Goal: Transaction & Acquisition: Download file/media

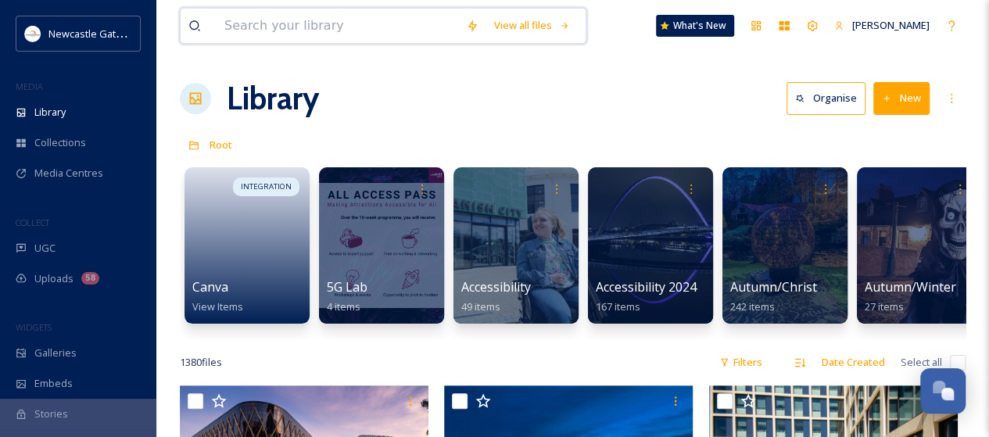
click at [247, 26] on input at bounding box center [338, 26] width 242 height 34
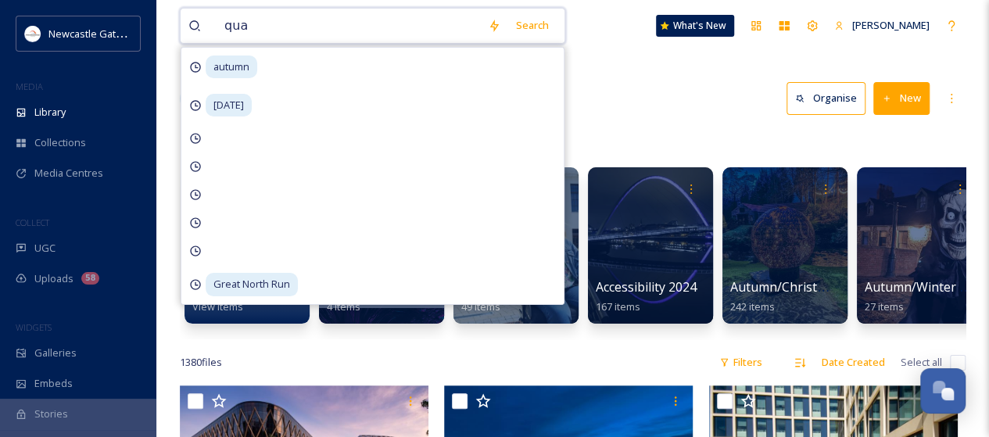
scroll to position [3331, 0]
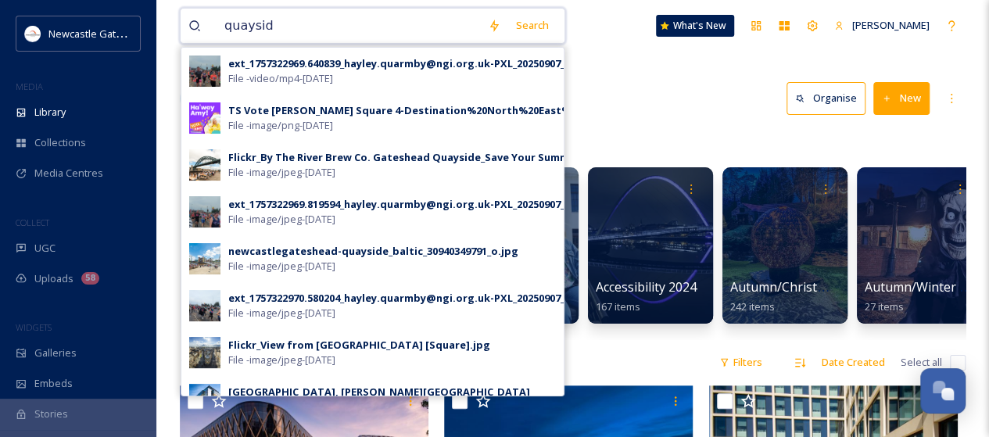
type input "quayside"
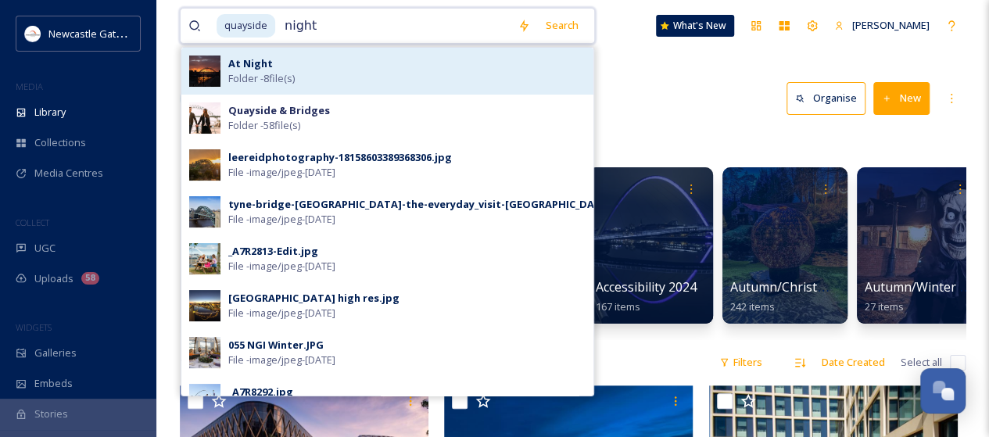
type input "night"
click at [250, 73] on span "Folder - 8 file(s)" at bounding box center [261, 78] width 66 height 15
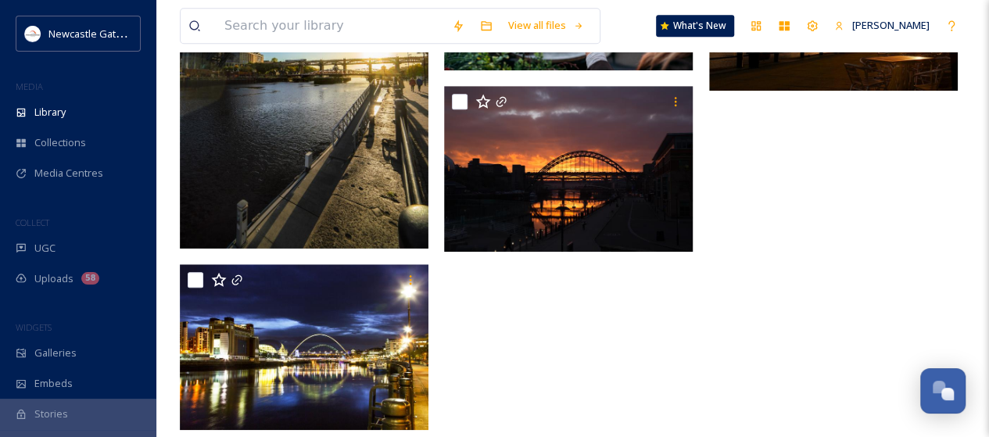
scroll to position [509, 0]
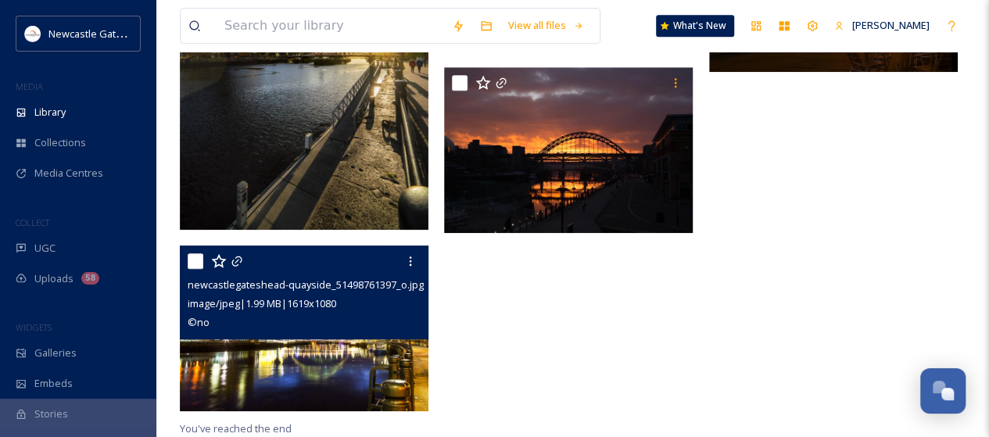
click at [320, 357] on img at bounding box center [304, 328] width 249 height 166
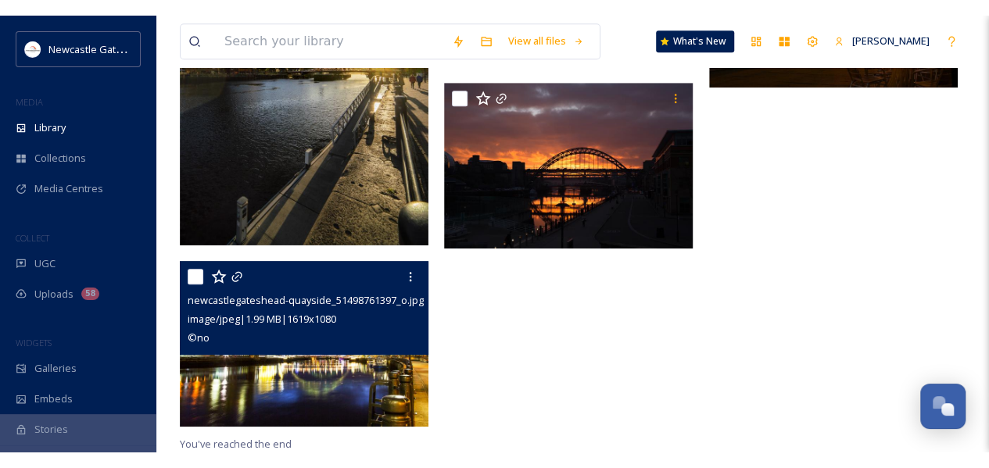
scroll to position [331, 0]
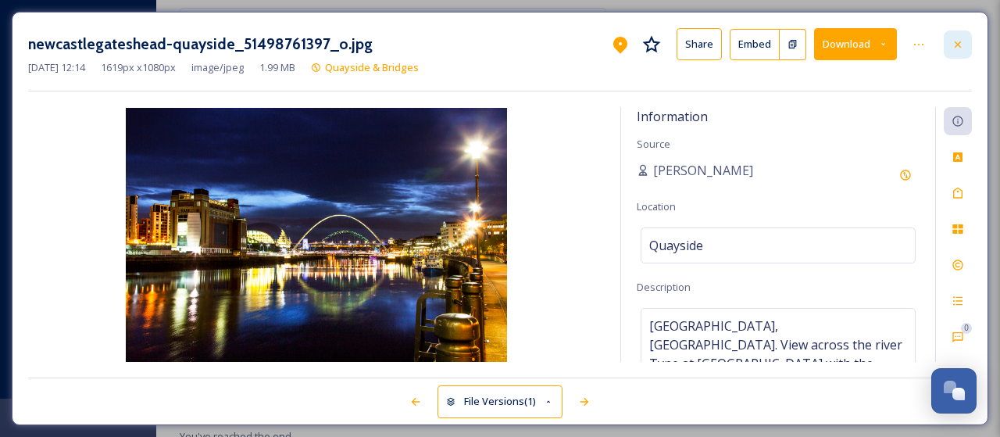
click at [957, 48] on icon at bounding box center [958, 44] width 13 height 13
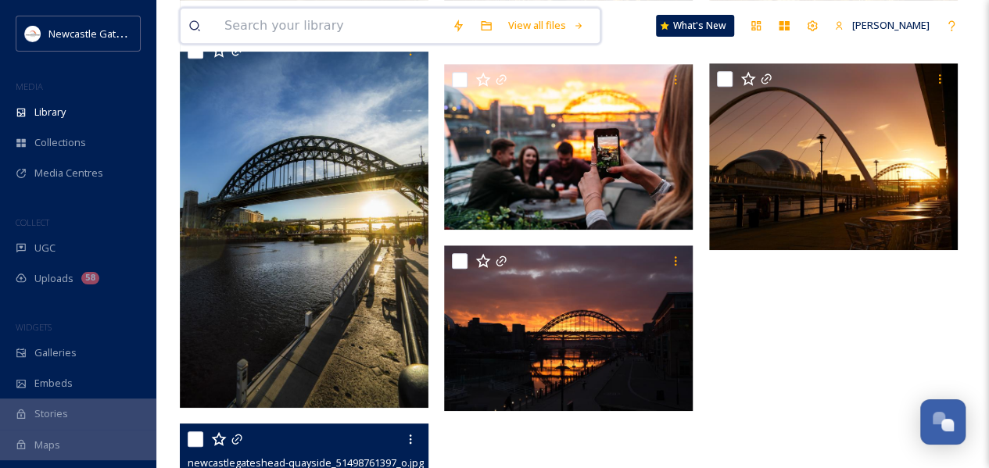
click at [261, 23] on input at bounding box center [330, 26] width 227 height 34
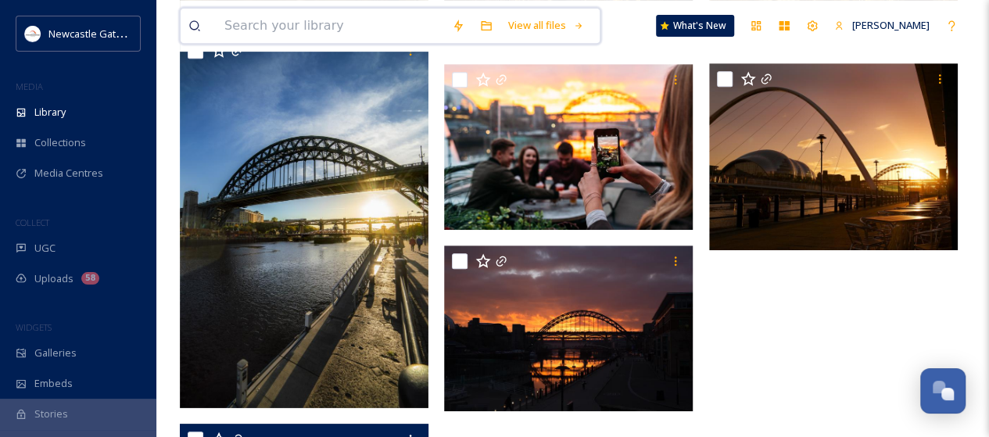
scroll to position [3330, 0]
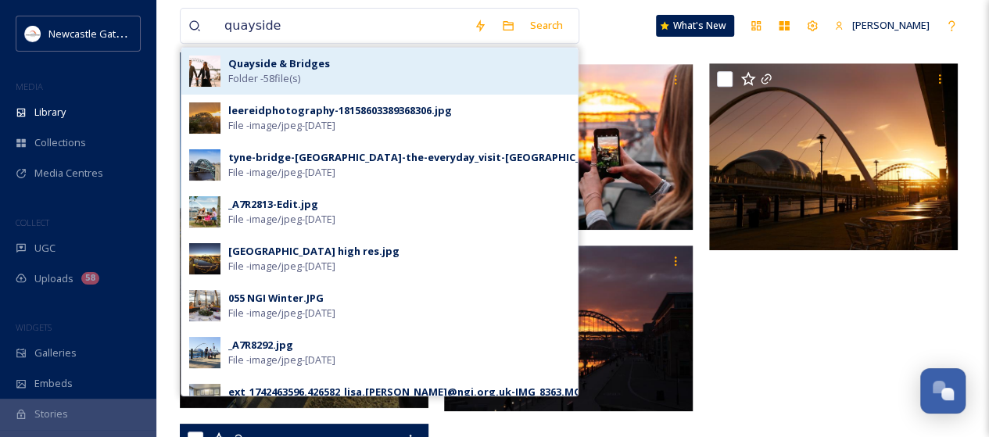
click at [306, 60] on strong "Quayside & Bridges" at bounding box center [279, 63] width 102 height 14
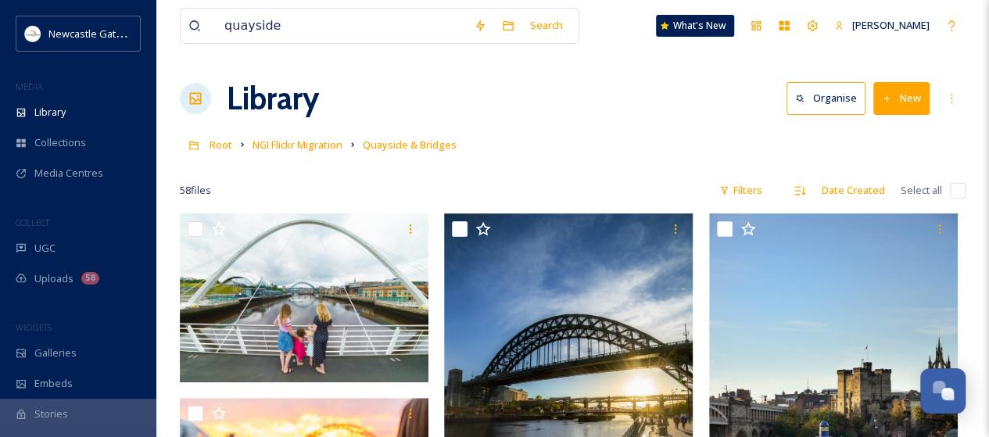
click at [667, 119] on div "Library Organise New" at bounding box center [573, 98] width 786 height 47
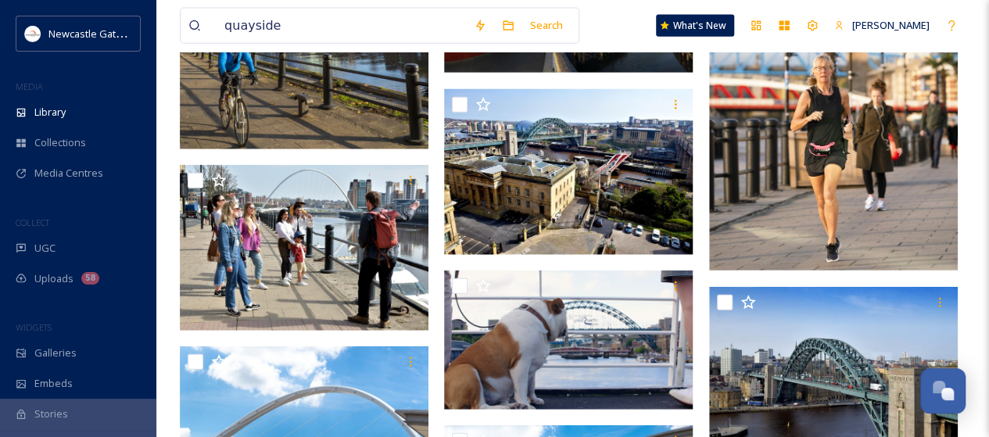
scroll to position [1513, 0]
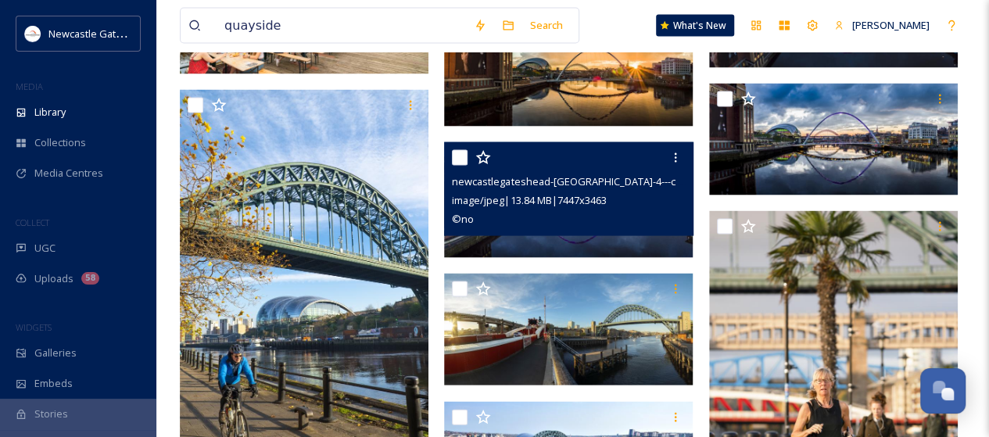
click at [578, 237] on img at bounding box center [568, 200] width 249 height 116
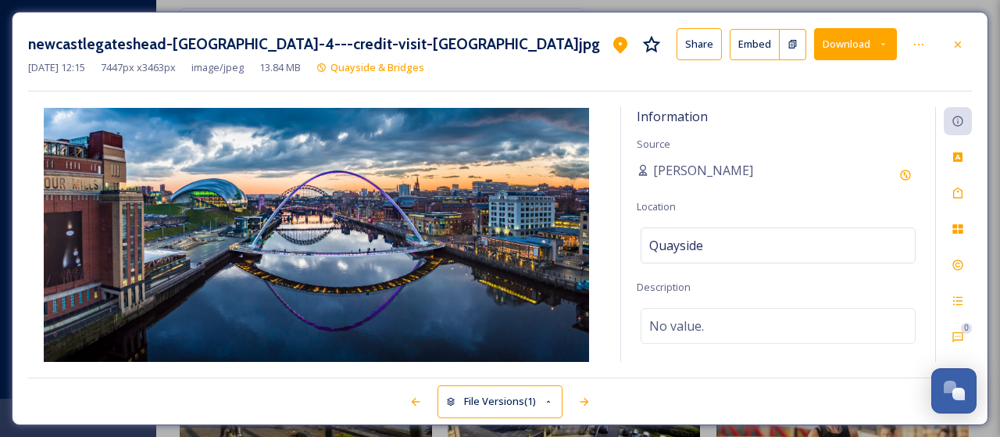
click at [875, 42] on button "Download" at bounding box center [855, 44] width 83 height 32
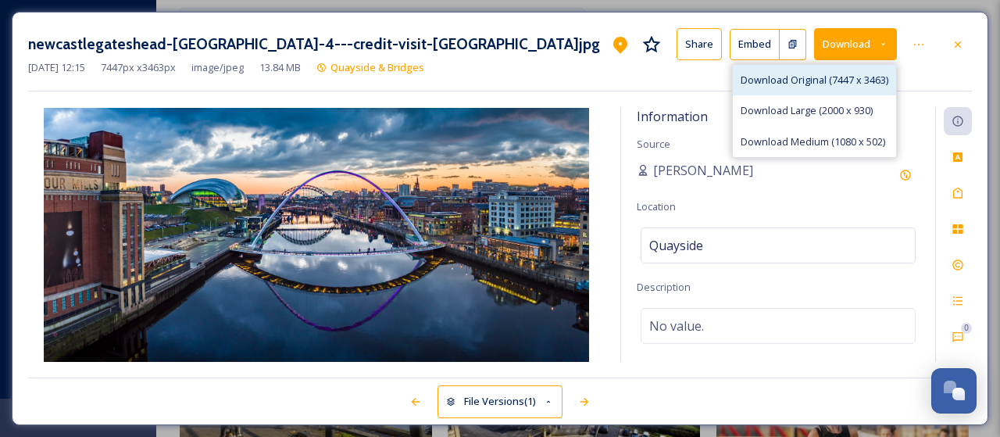
click at [816, 79] on span "Download Original (7447 x 3463)" at bounding box center [815, 80] width 148 height 15
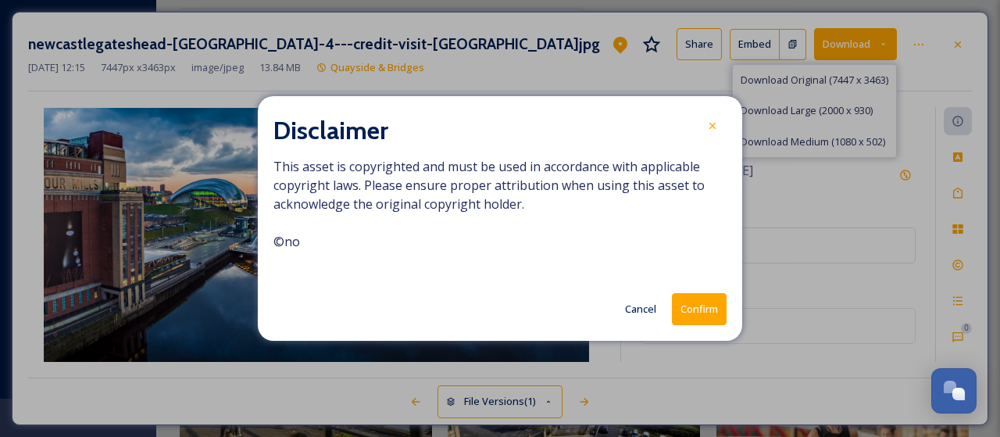
click at [688, 304] on button "Confirm" at bounding box center [699, 309] width 55 height 32
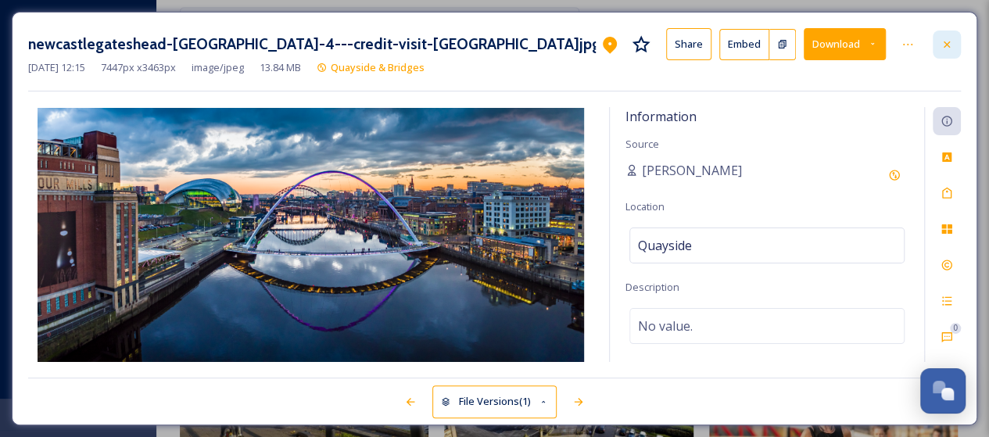
click at [947, 43] on icon at bounding box center [946, 44] width 6 height 6
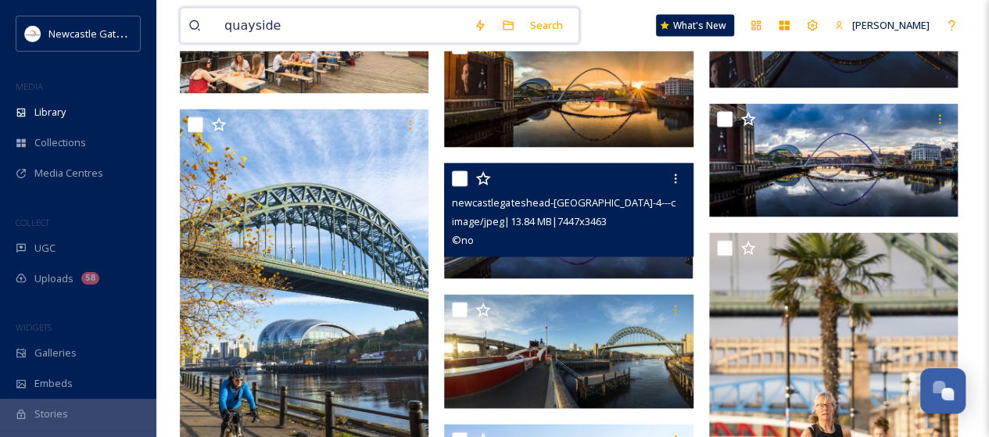
click at [306, 23] on input "quayside" at bounding box center [341, 26] width 249 height 34
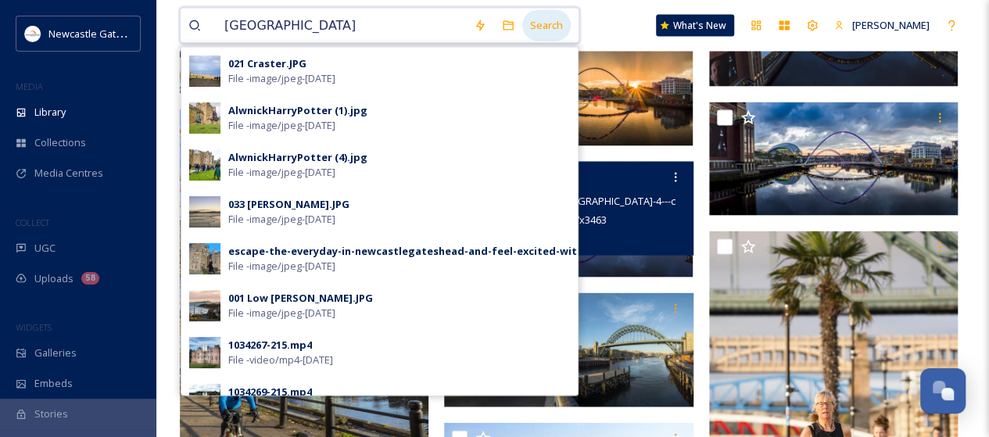
type input "[GEOGRAPHIC_DATA]"
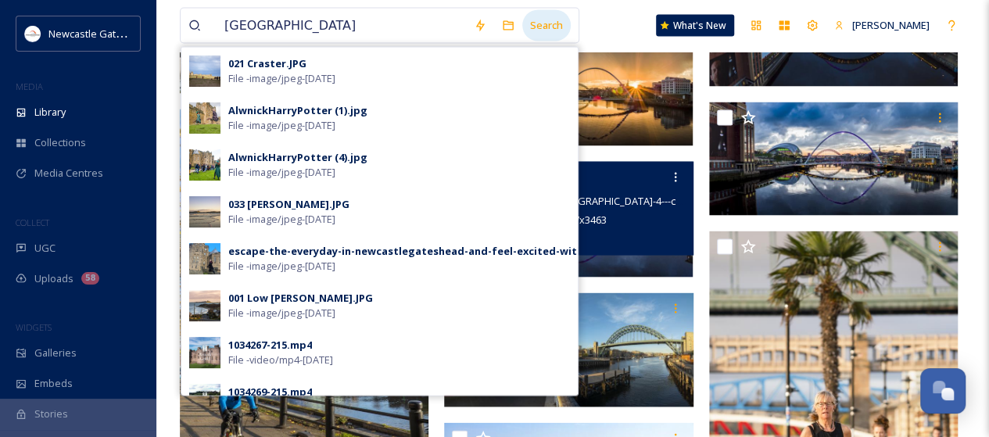
click at [536, 24] on div "Search" at bounding box center [546, 25] width 48 height 30
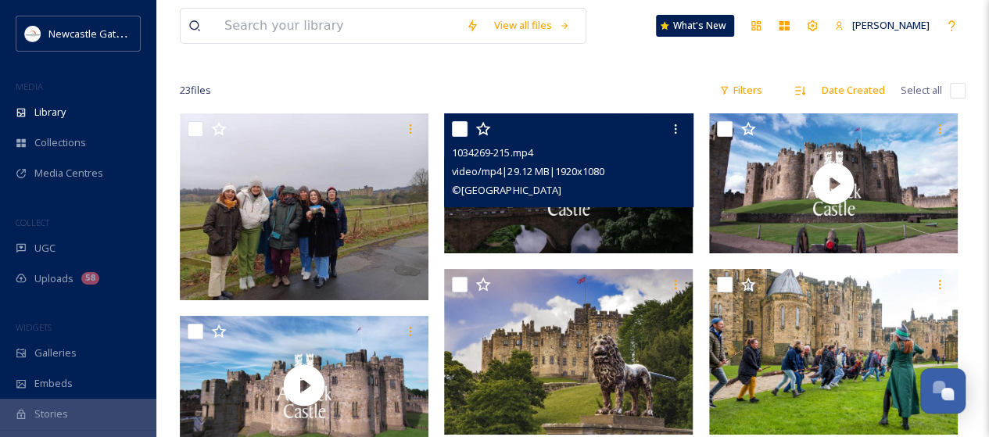
scroll to position [234, 0]
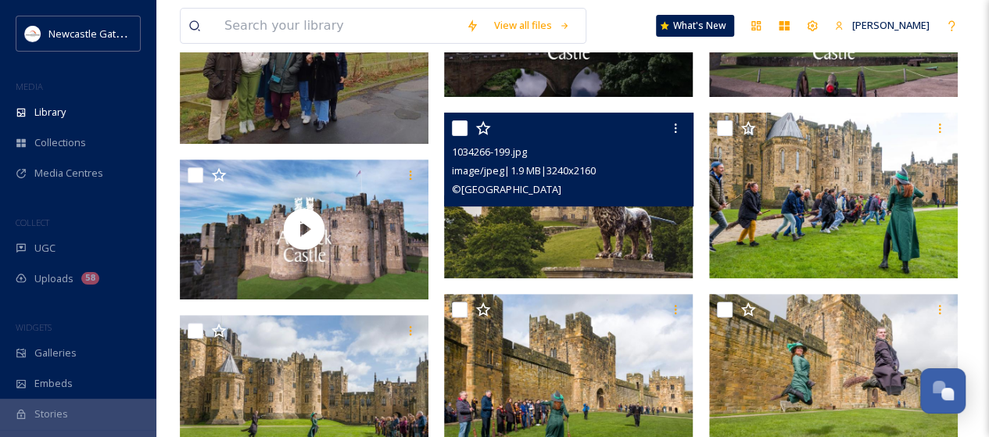
click at [546, 242] on img at bounding box center [568, 196] width 249 height 166
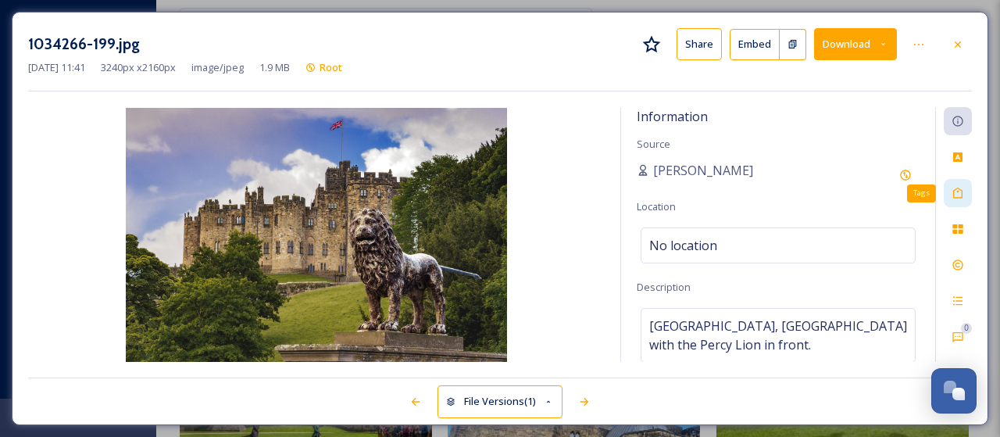
click at [958, 195] on icon at bounding box center [958, 193] width 13 height 13
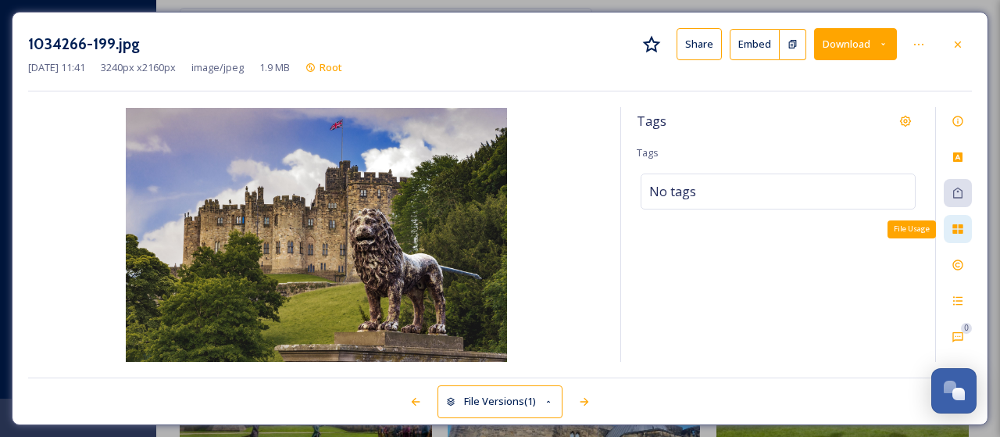
click at [963, 228] on icon at bounding box center [958, 229] width 13 height 13
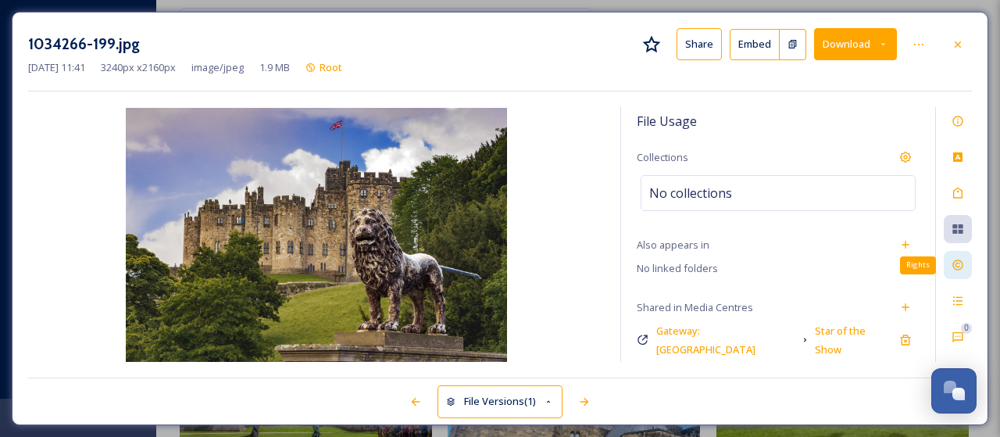
click at [961, 266] on icon at bounding box center [958, 265] width 13 height 13
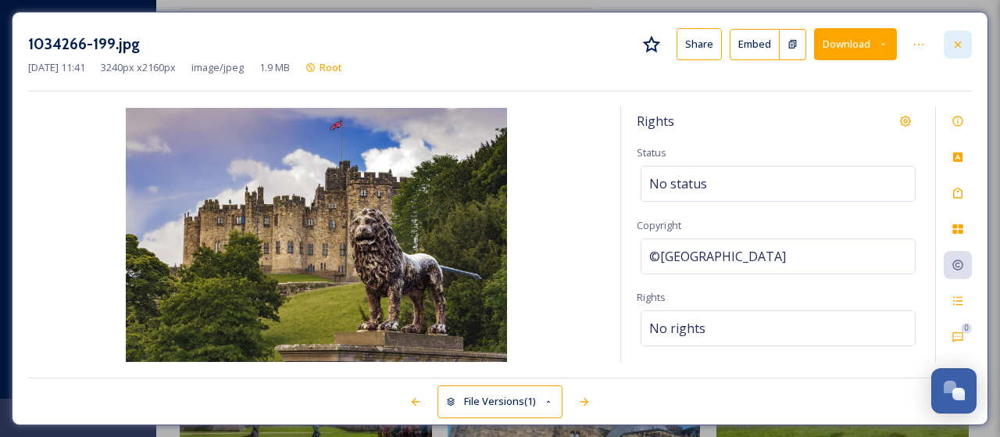
click at [960, 48] on icon at bounding box center [958, 44] width 13 height 13
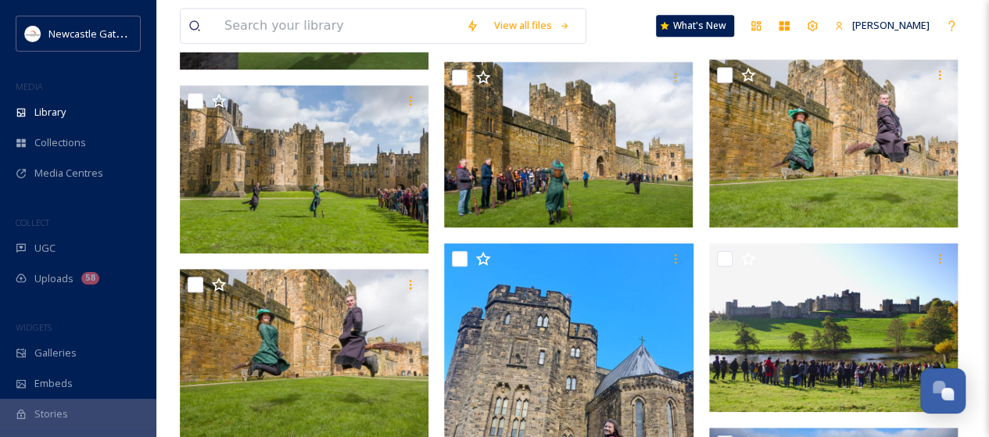
scroll to position [625, 0]
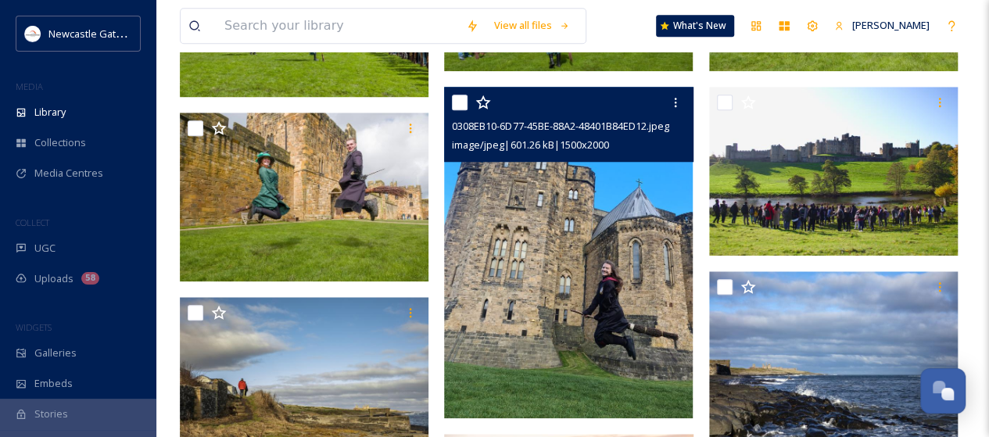
click at [538, 235] on img at bounding box center [568, 252] width 249 height 331
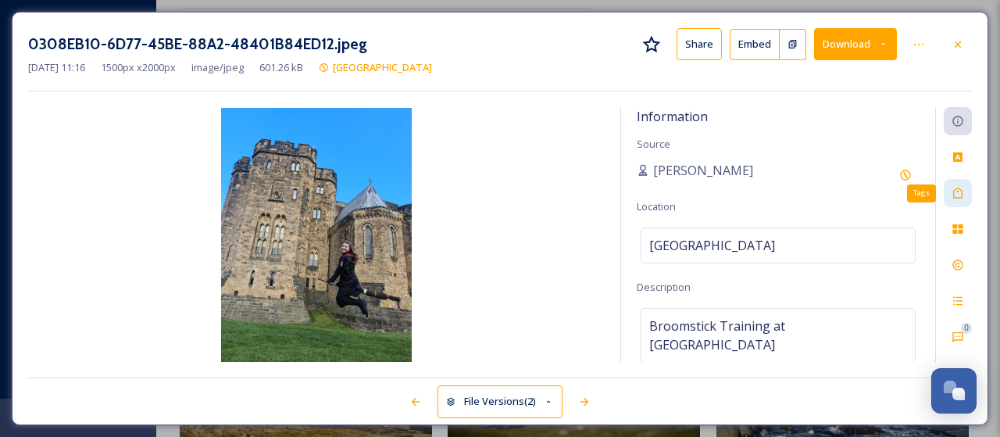
click at [962, 195] on icon at bounding box center [958, 193] width 9 height 11
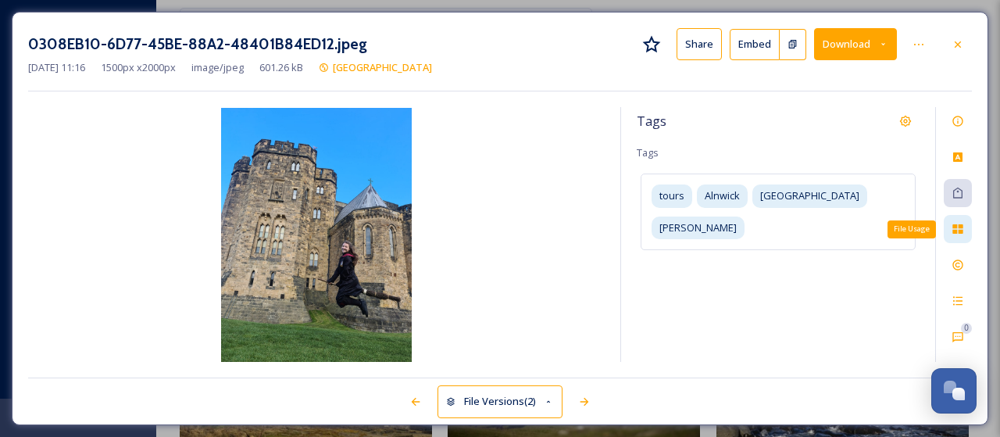
click at [957, 227] on icon at bounding box center [958, 228] width 10 height 9
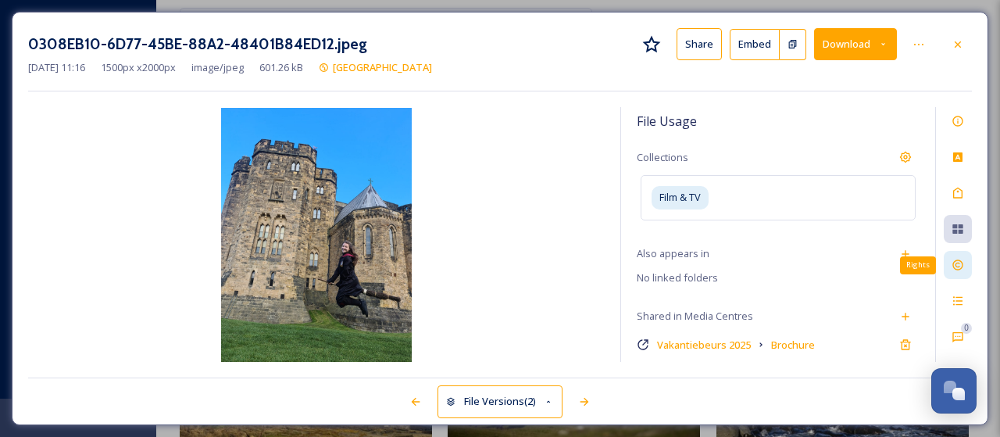
click at [959, 263] on icon at bounding box center [958, 265] width 13 height 13
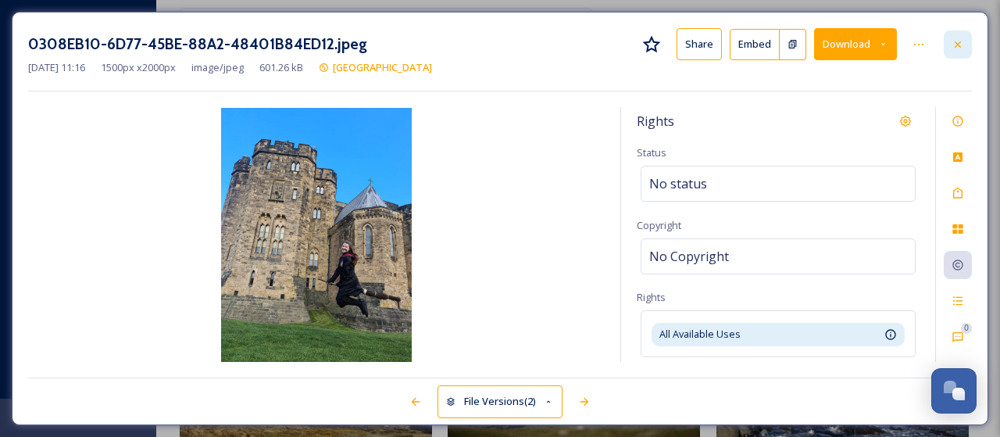
click at [965, 37] on div at bounding box center [958, 44] width 28 height 28
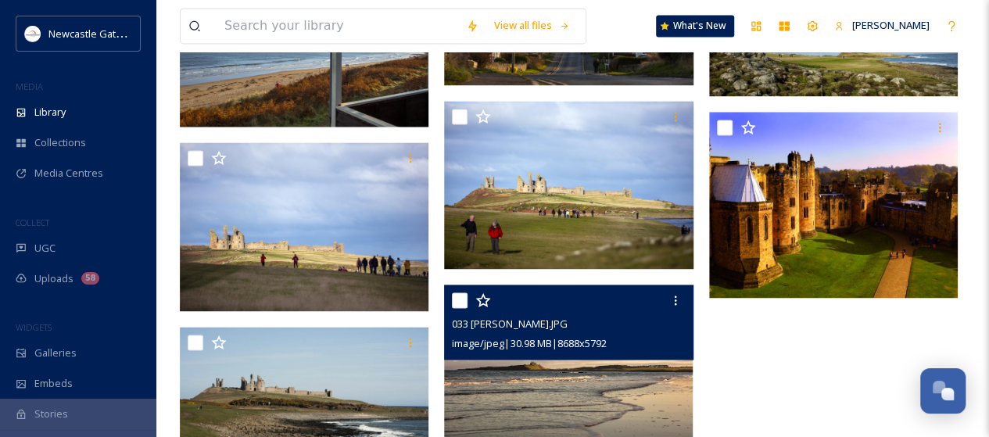
scroll to position [1172, 0]
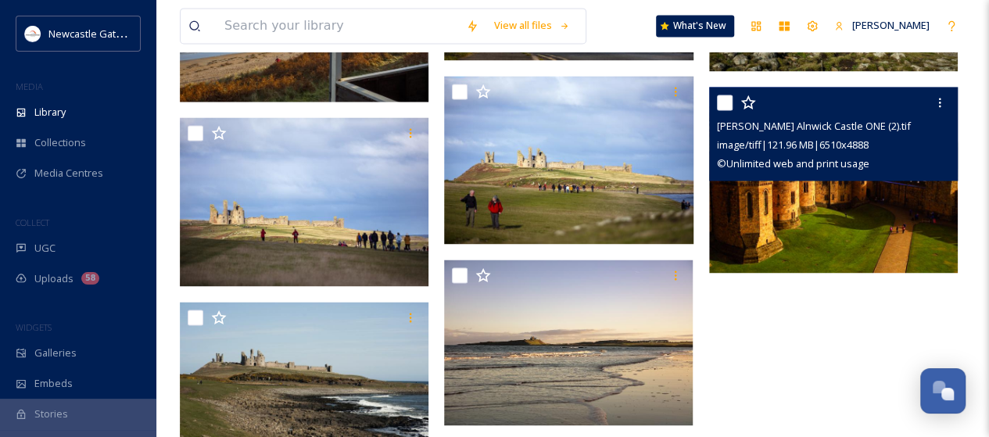
click at [855, 220] on img at bounding box center [833, 179] width 249 height 187
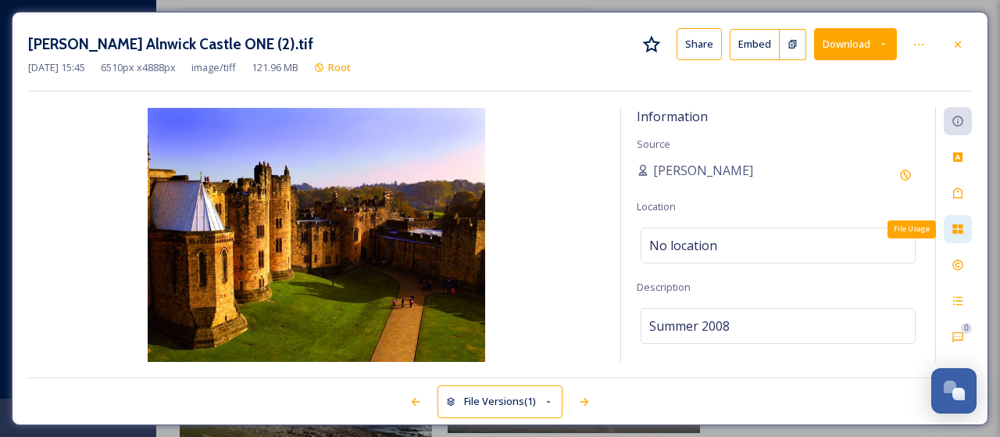
click at [958, 227] on icon at bounding box center [958, 229] width 13 height 13
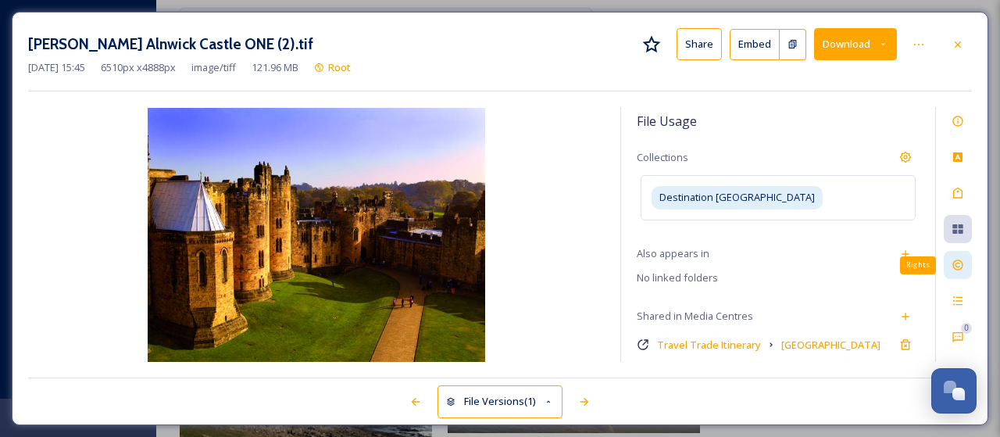
click at [961, 270] on icon at bounding box center [958, 265] width 13 height 13
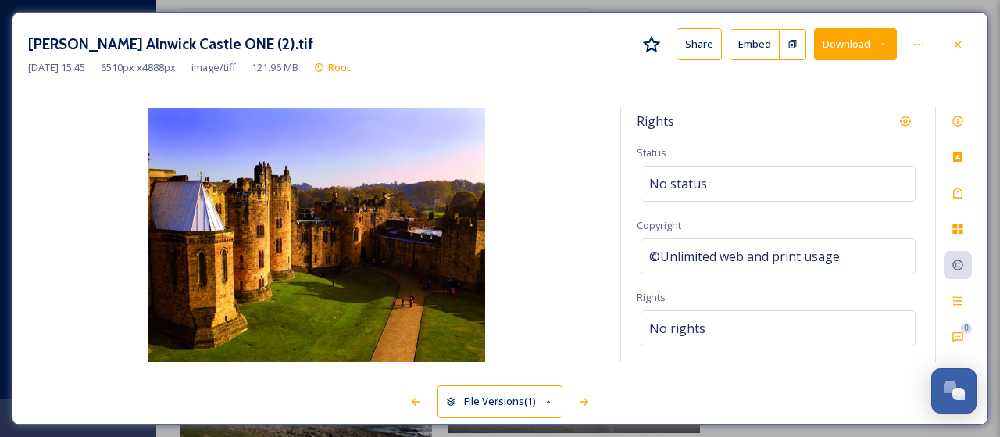
click at [860, 42] on button "Download" at bounding box center [855, 44] width 83 height 32
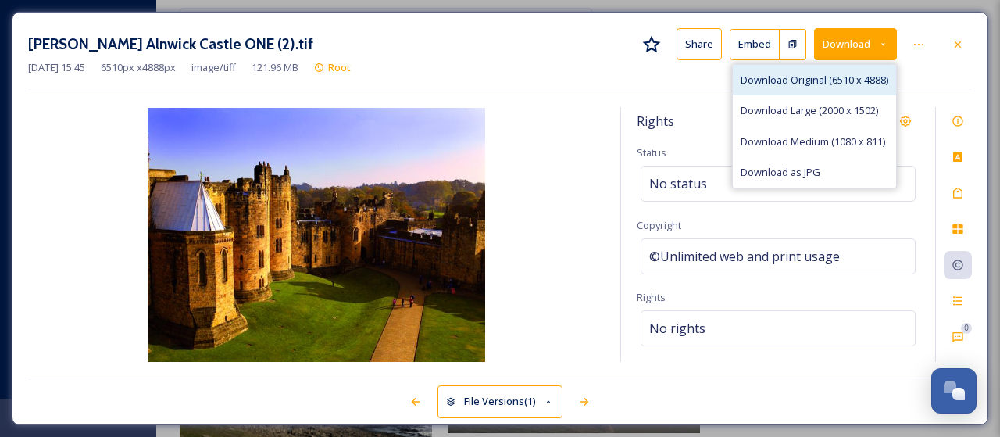
click at [838, 78] on span "Download Original (6510 x 4888)" at bounding box center [815, 80] width 148 height 15
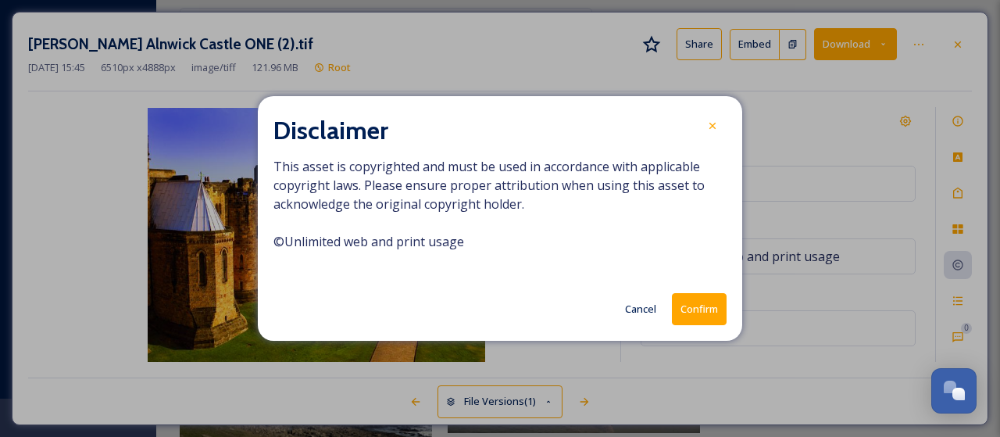
click at [707, 299] on button "Confirm" at bounding box center [699, 309] width 55 height 32
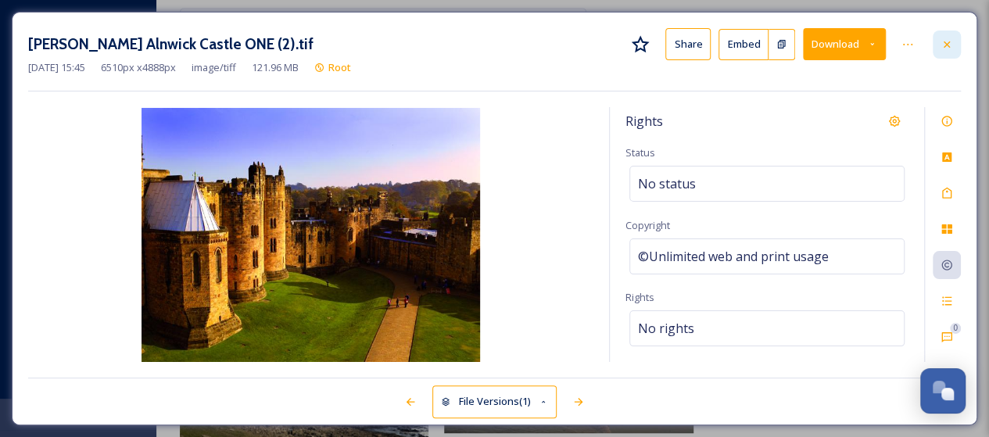
click at [941, 44] on icon at bounding box center [946, 44] width 13 height 13
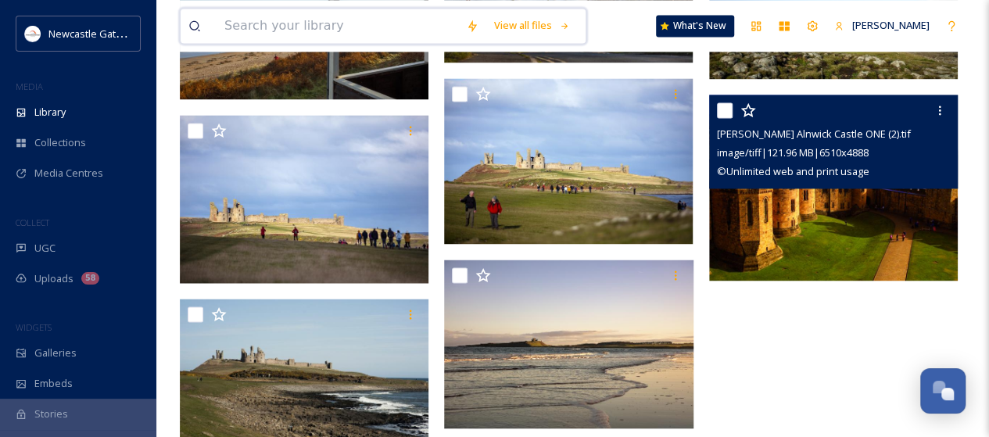
click at [292, 24] on input at bounding box center [338, 26] width 242 height 34
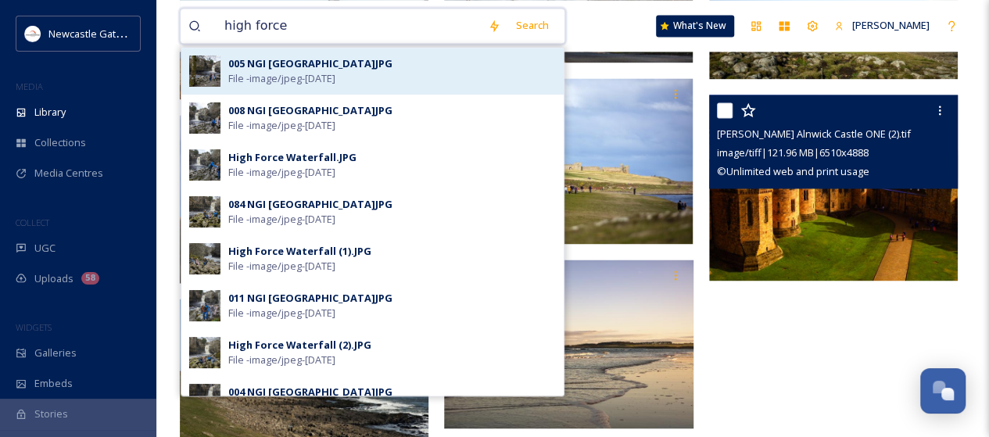
type input "high force"
click at [295, 73] on span "File - image/jpeg - [DATE]" at bounding box center [281, 78] width 107 height 15
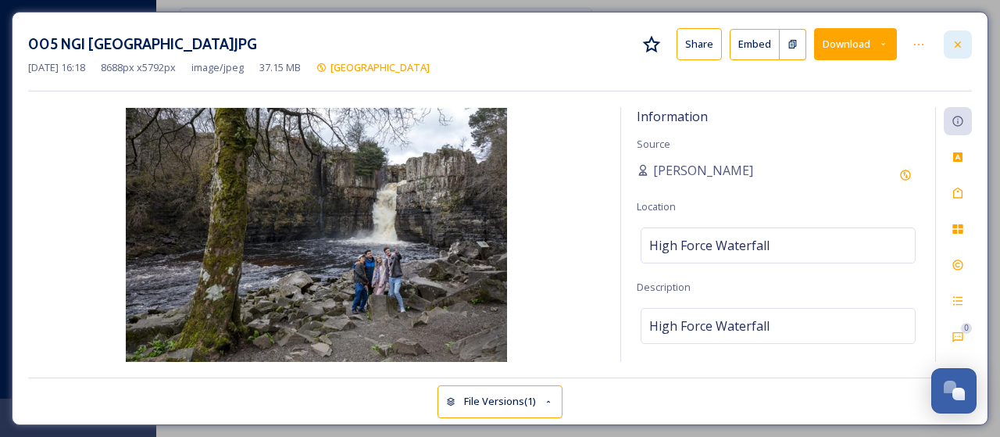
click at [963, 45] on icon at bounding box center [958, 44] width 13 height 13
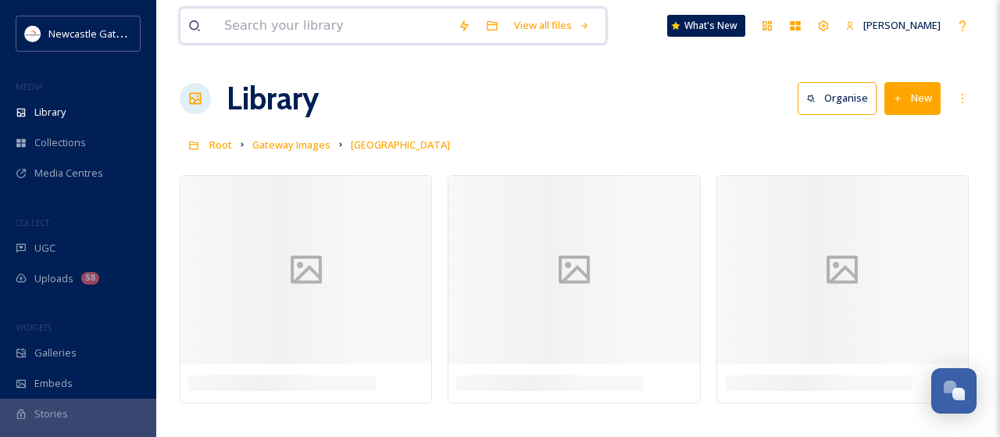
click at [262, 27] on input at bounding box center [334, 26] width 234 height 34
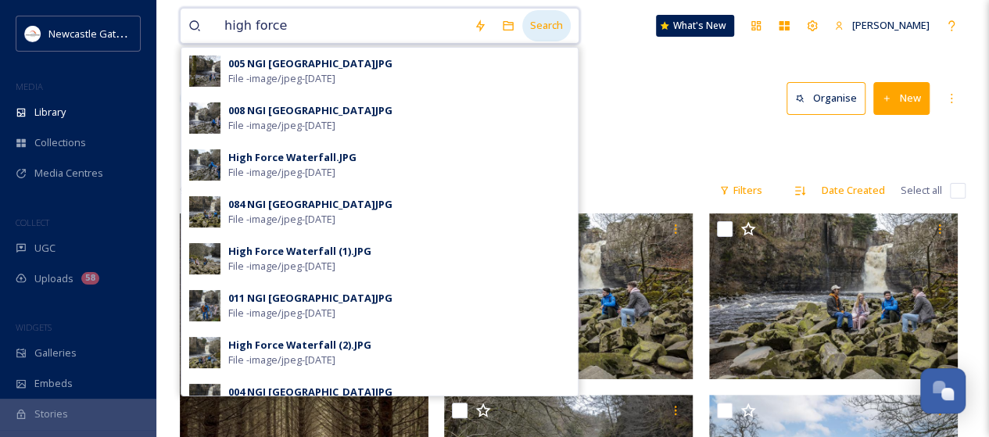
type input "high force"
click at [546, 29] on div "Search" at bounding box center [546, 25] width 48 height 30
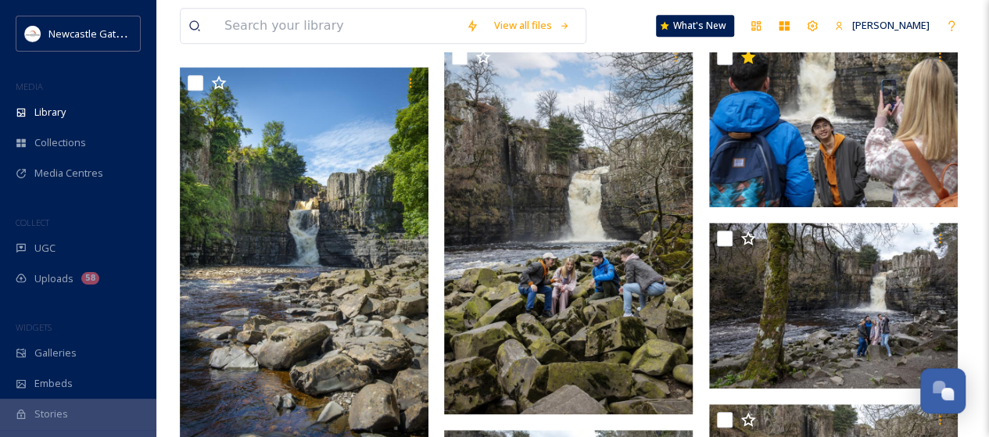
scroll to position [469, 0]
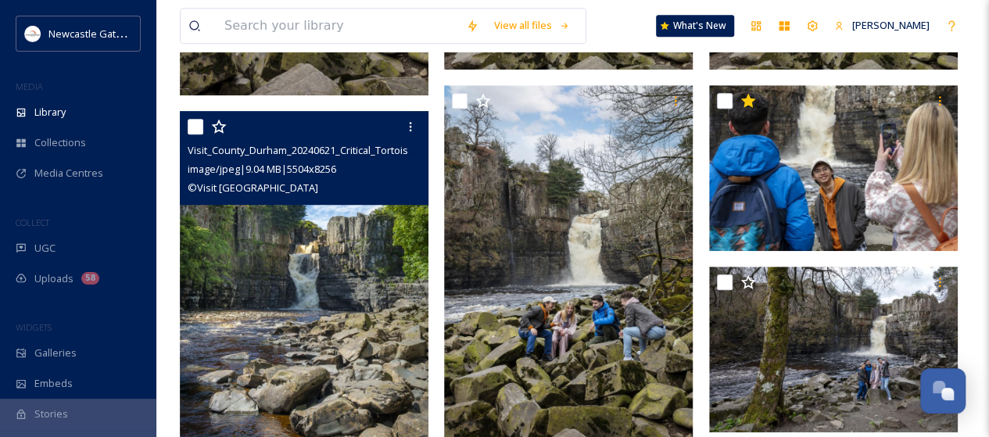
click at [342, 281] on img at bounding box center [304, 297] width 249 height 373
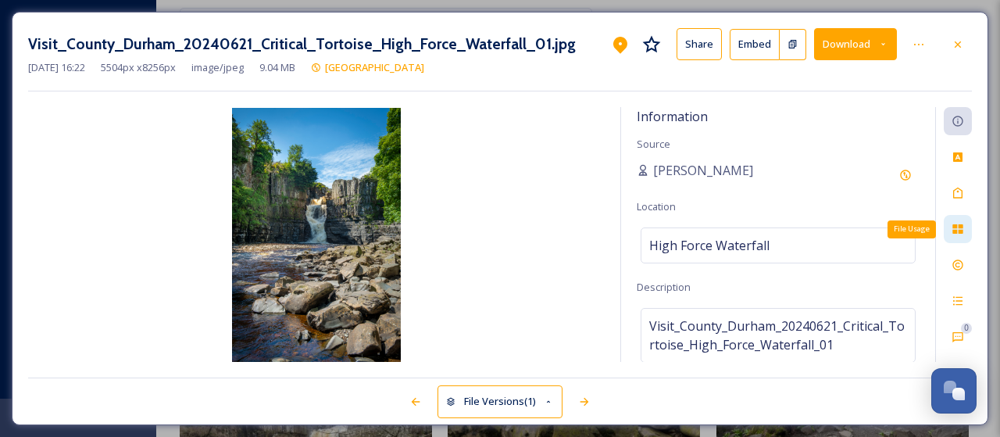
click at [955, 227] on icon at bounding box center [958, 228] width 10 height 9
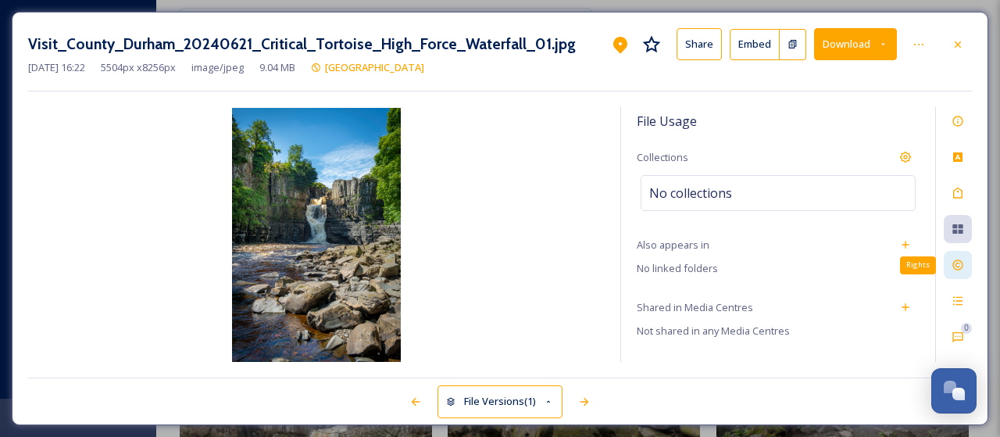
click at [959, 263] on icon at bounding box center [958, 265] width 13 height 13
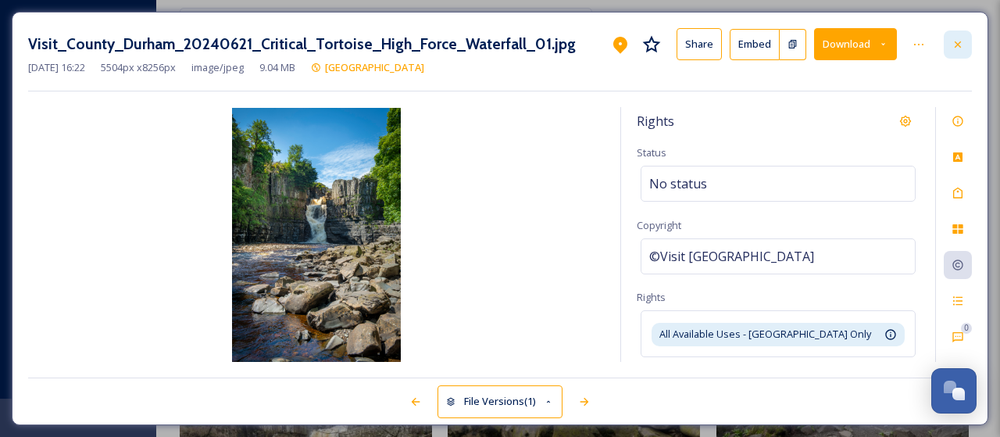
click at [960, 41] on icon at bounding box center [958, 44] width 6 height 6
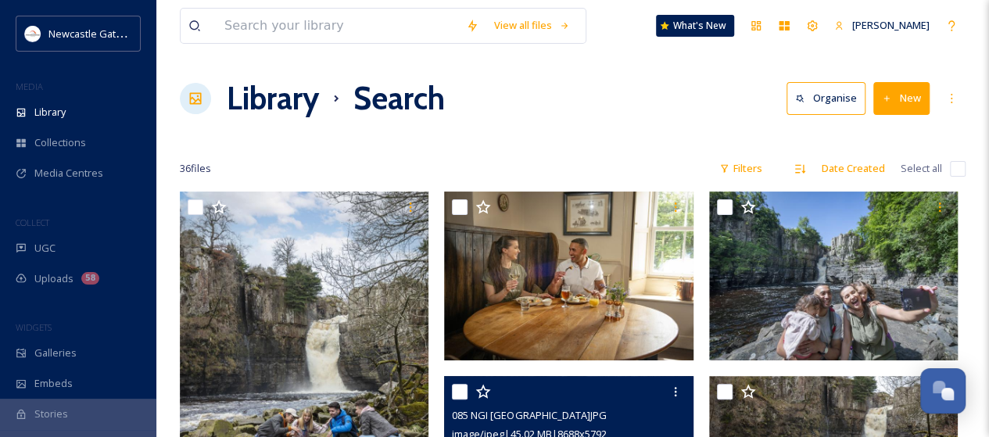
scroll to position [234, 0]
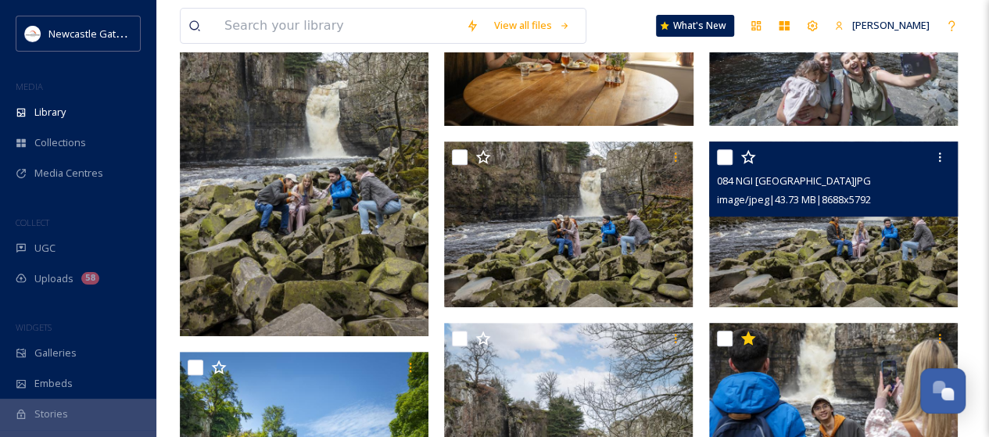
click at [811, 265] on img at bounding box center [833, 224] width 249 height 166
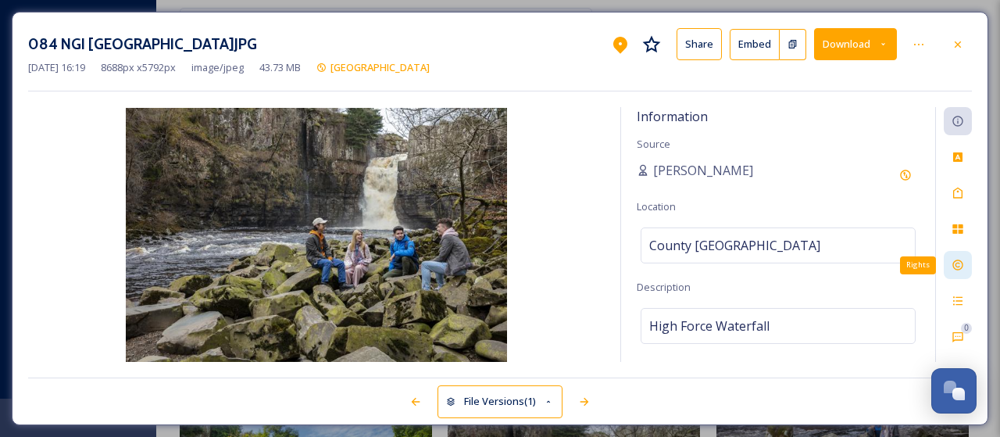
click at [961, 268] on icon at bounding box center [958, 265] width 13 height 13
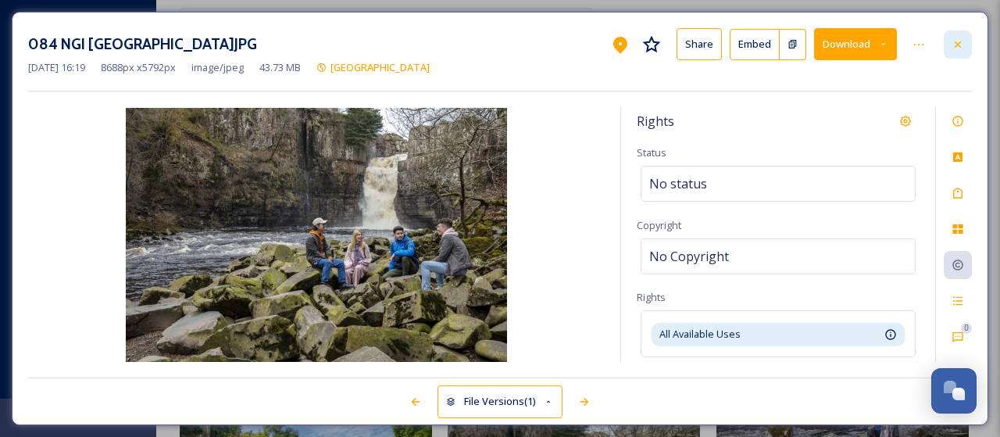
click at [960, 42] on icon at bounding box center [958, 44] width 6 height 6
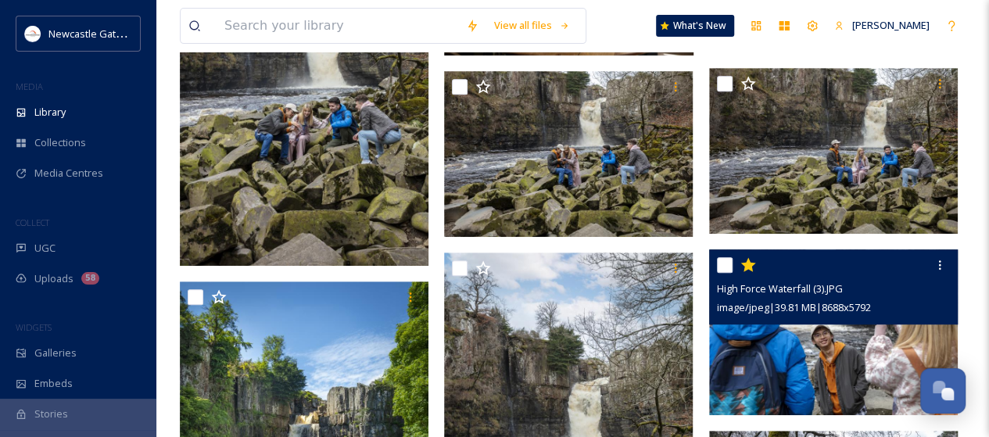
scroll to position [234, 0]
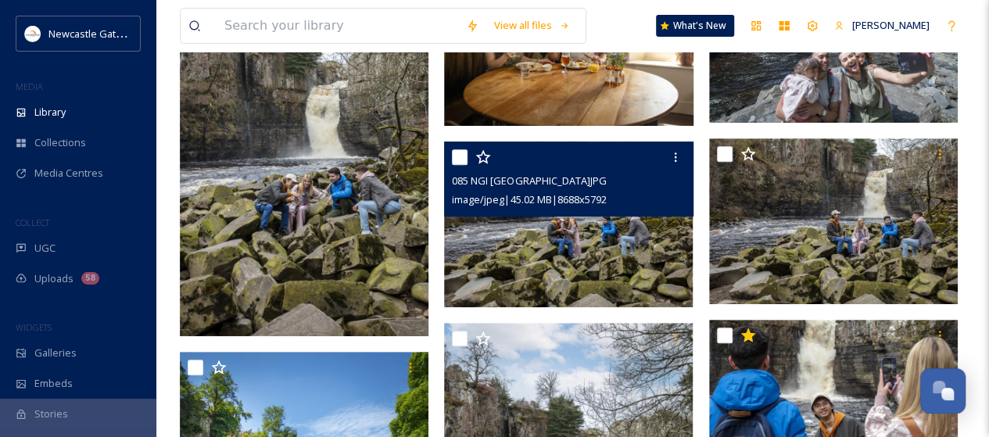
click at [601, 283] on img at bounding box center [568, 224] width 249 height 166
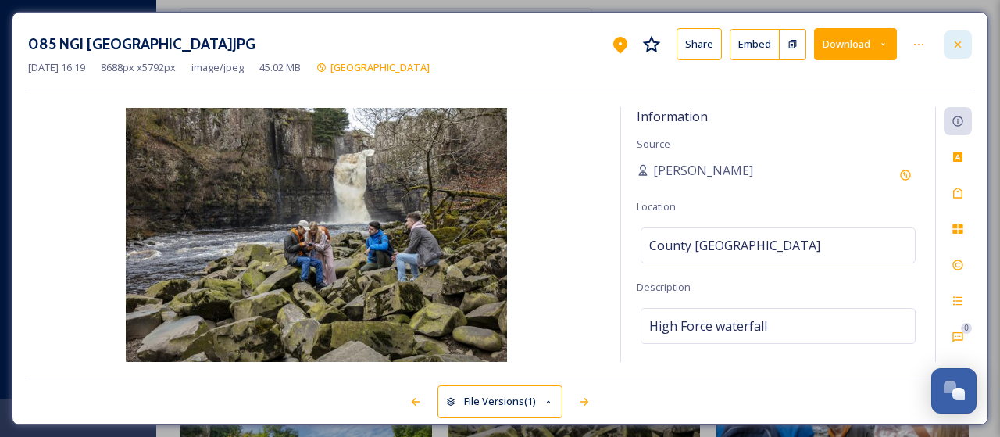
click at [959, 45] on icon at bounding box center [958, 44] width 6 height 6
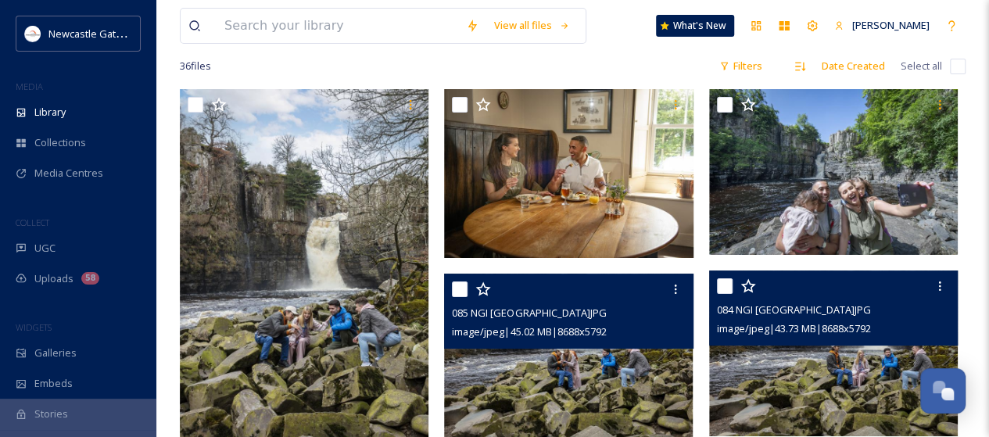
scroll to position [78, 0]
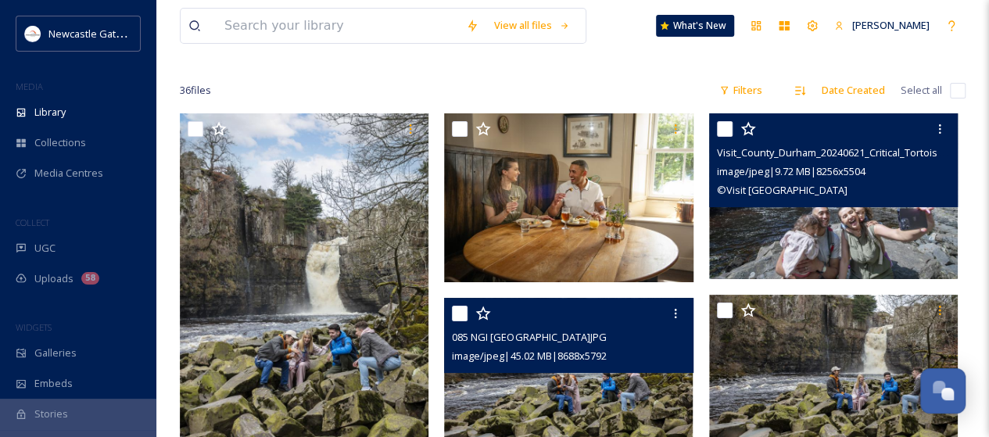
click at [857, 242] on img at bounding box center [833, 196] width 249 height 166
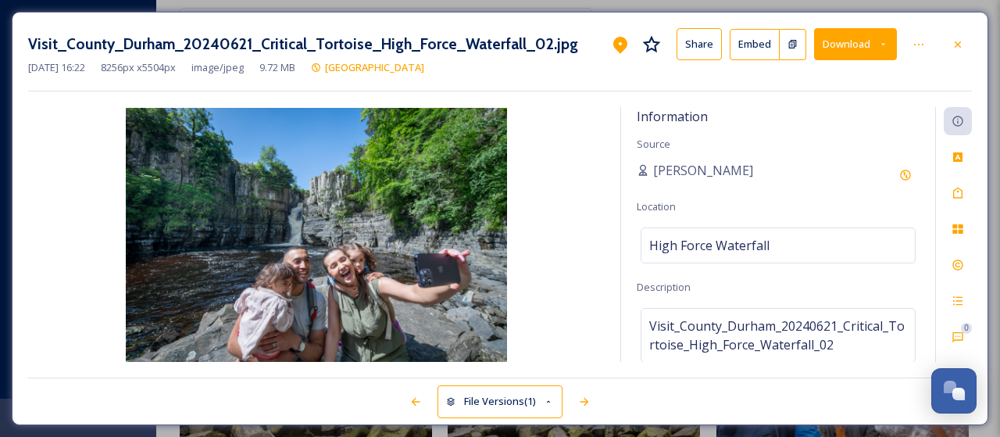
click at [866, 48] on button "Download" at bounding box center [855, 44] width 83 height 32
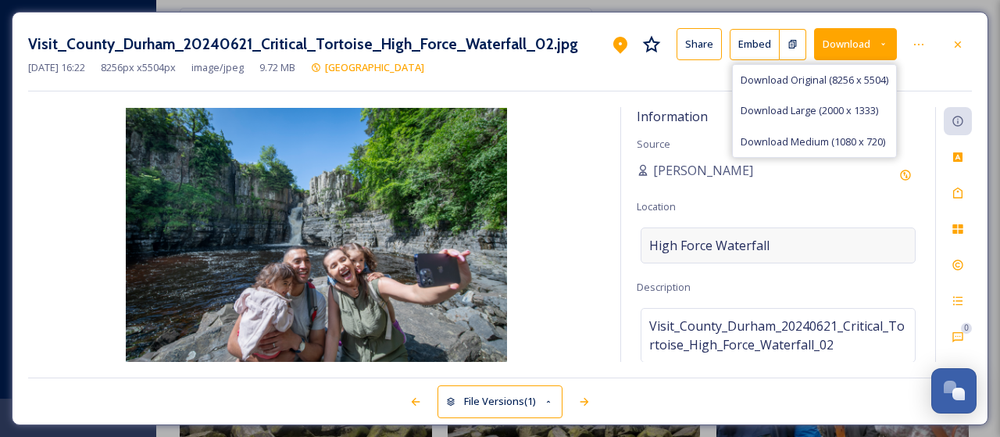
click at [833, 239] on div "High Force Waterfall" at bounding box center [778, 245] width 275 height 36
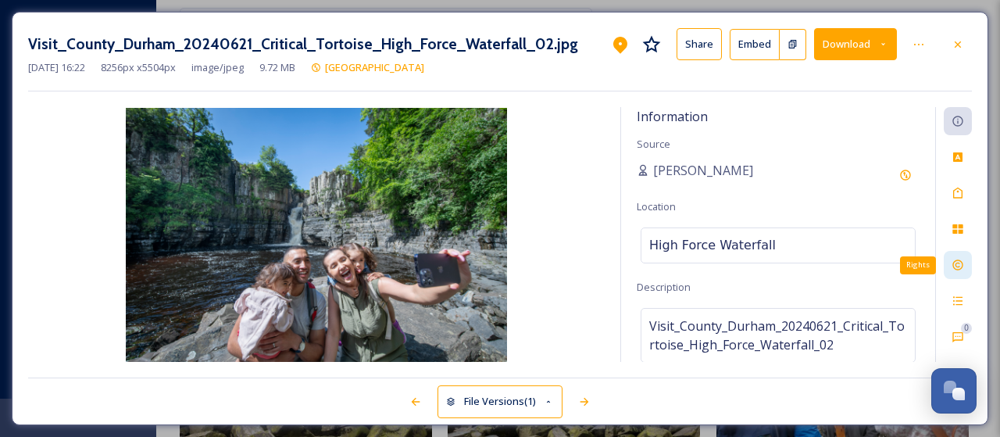
click at [952, 263] on icon at bounding box center [958, 265] width 13 height 13
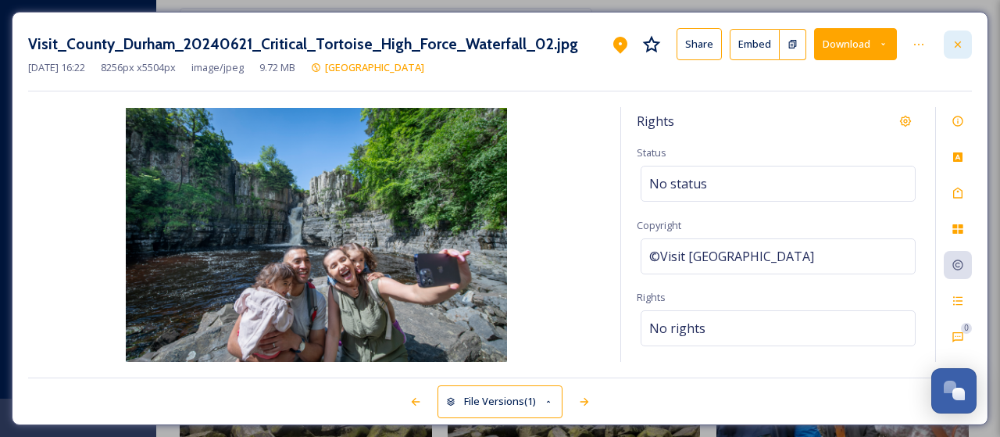
click at [962, 45] on icon at bounding box center [958, 44] width 13 height 13
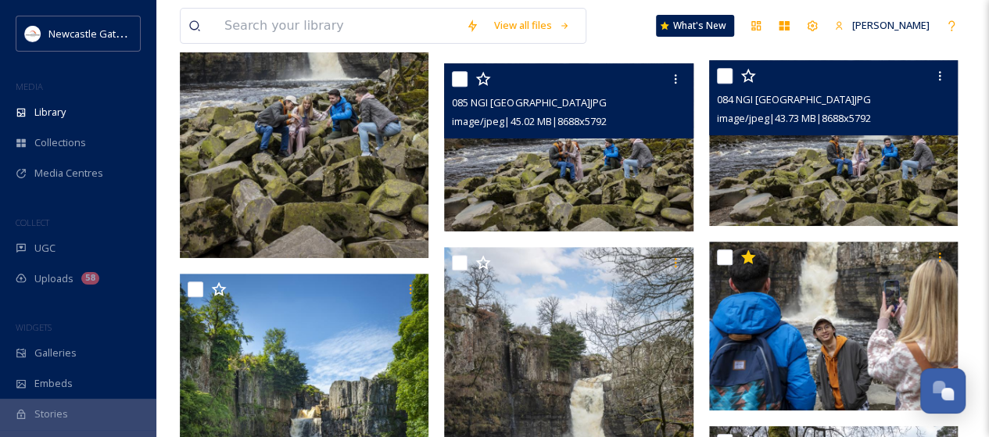
click at [775, 224] on img at bounding box center [833, 143] width 249 height 166
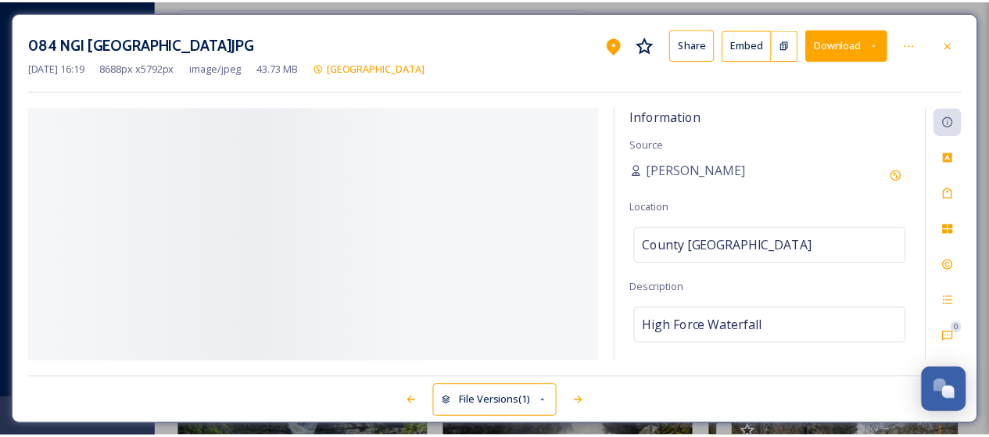
scroll to position [391, 0]
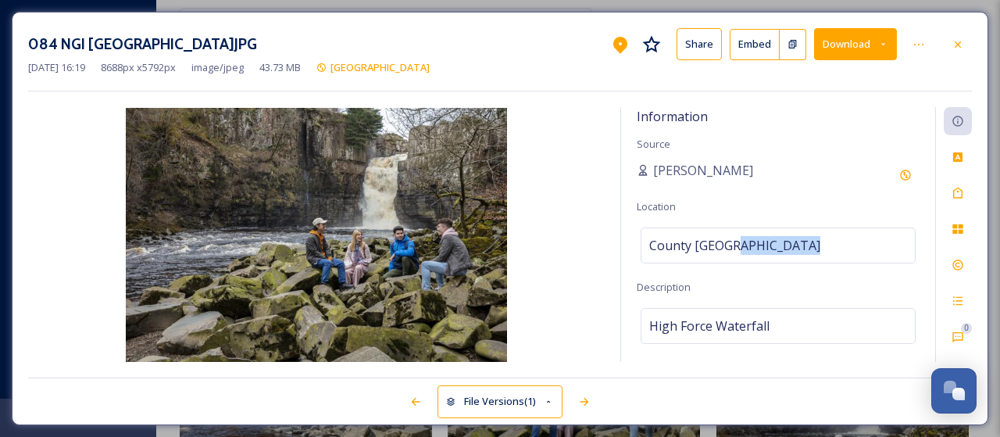
click at [775, 224] on div "Information Source [PERSON_NAME] Location [GEOGRAPHIC_DATA] Description High Fo…" at bounding box center [778, 234] width 314 height 255
click at [958, 38] on icon at bounding box center [958, 44] width 13 height 13
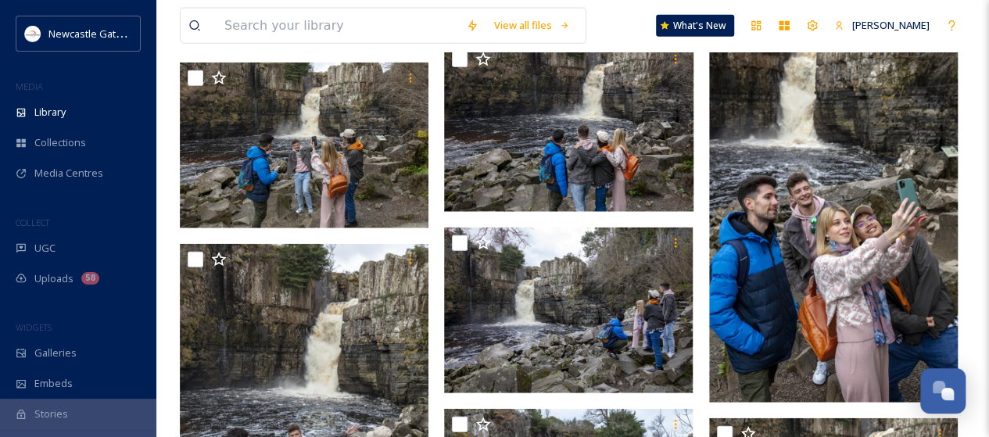
scroll to position [1869, 0]
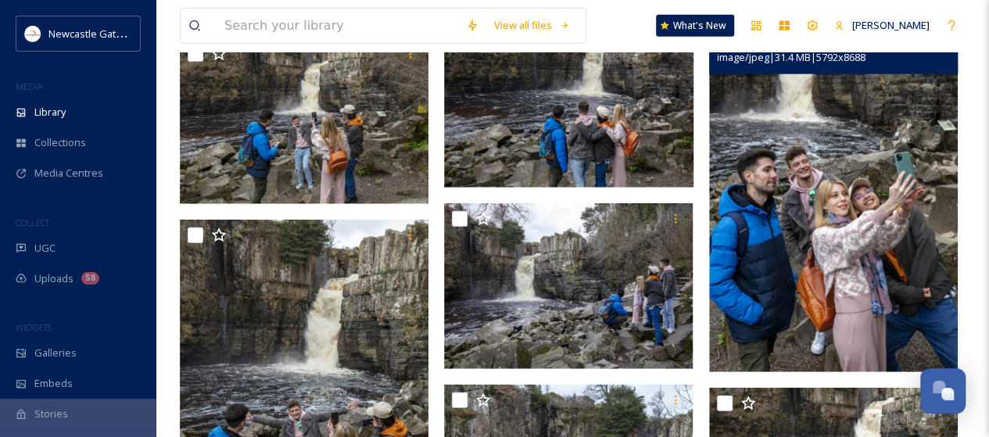
click at [925, 291] on img at bounding box center [833, 185] width 249 height 373
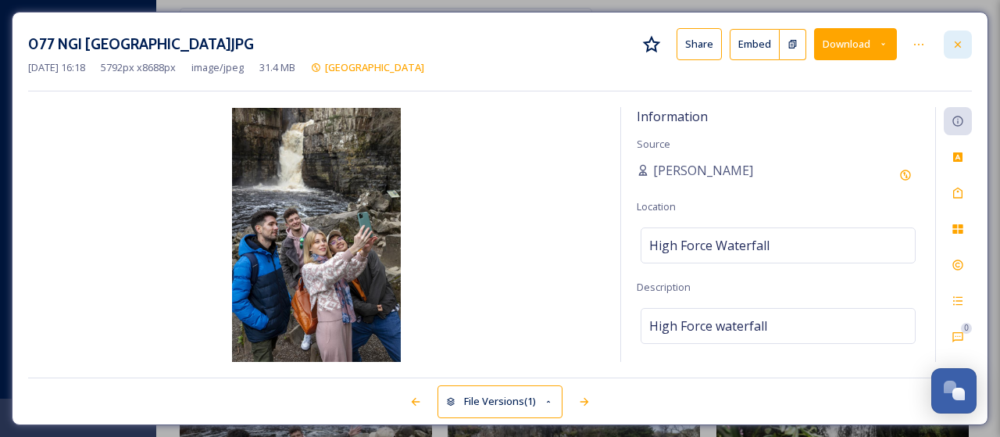
click at [960, 46] on icon at bounding box center [958, 44] width 13 height 13
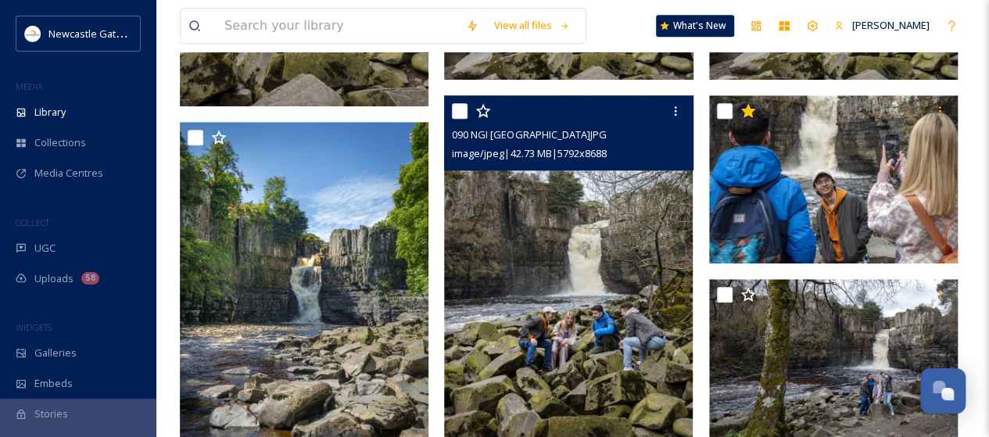
scroll to position [462, 0]
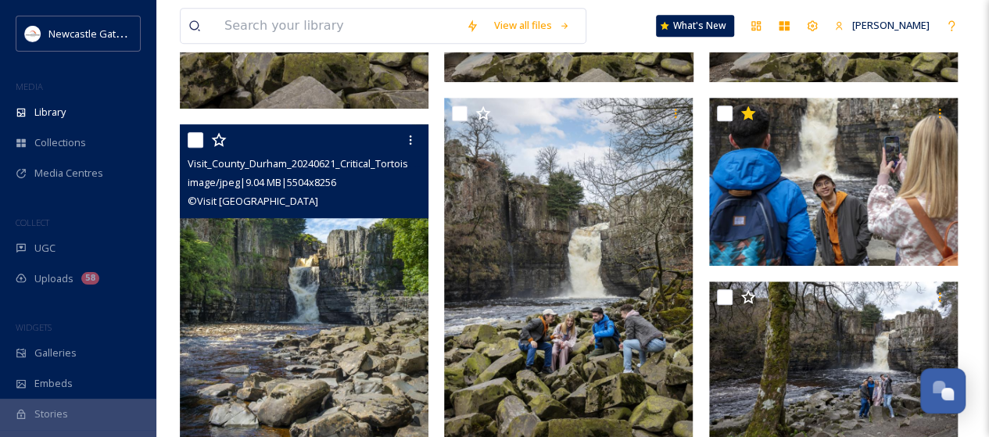
click at [360, 285] on img at bounding box center [304, 310] width 249 height 373
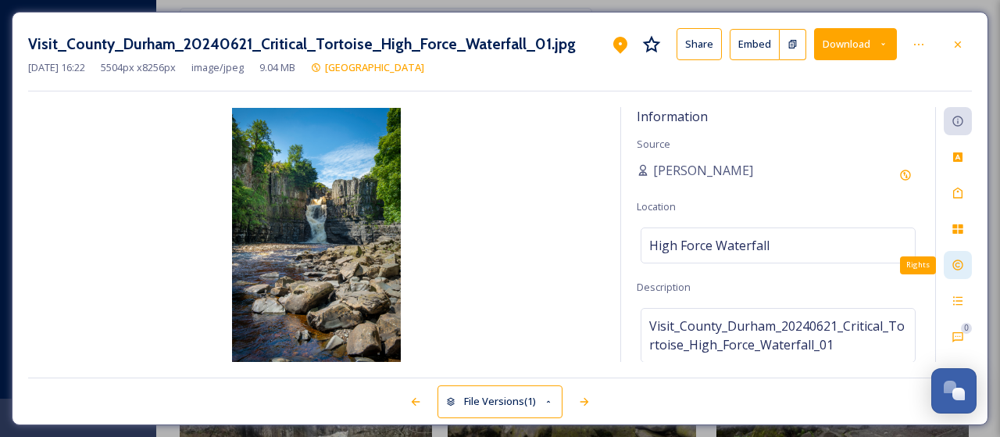
click at [961, 268] on icon at bounding box center [958, 265] width 10 height 10
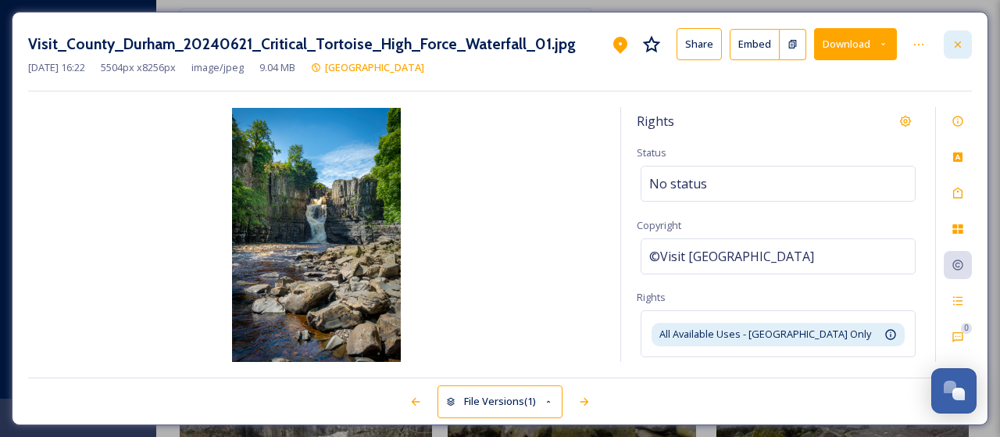
click at [963, 42] on icon at bounding box center [958, 44] width 13 height 13
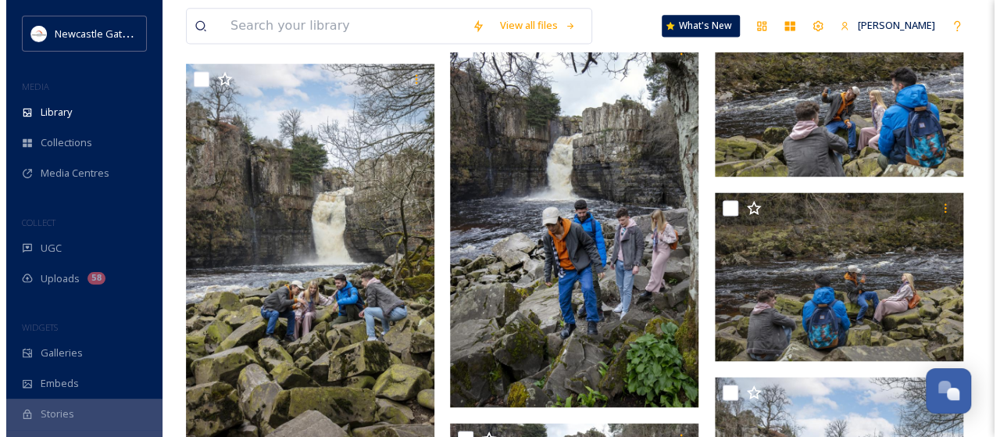
scroll to position [1165, 0]
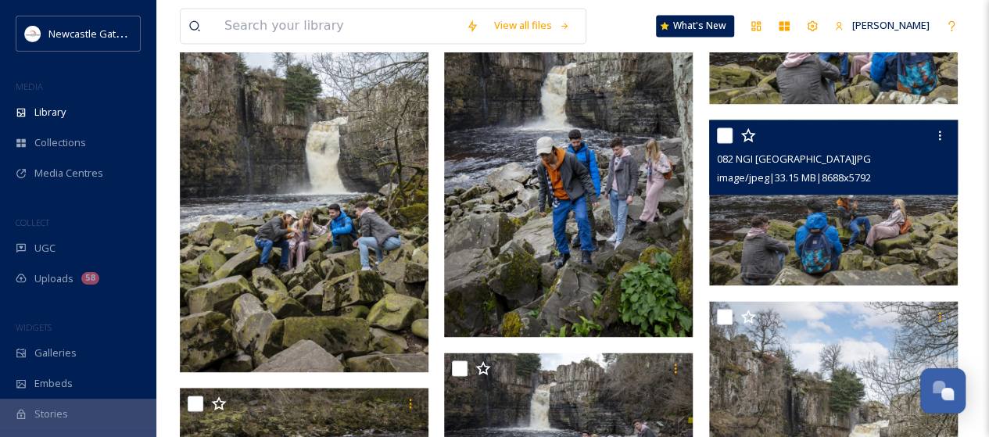
click at [868, 215] on img at bounding box center [833, 203] width 249 height 166
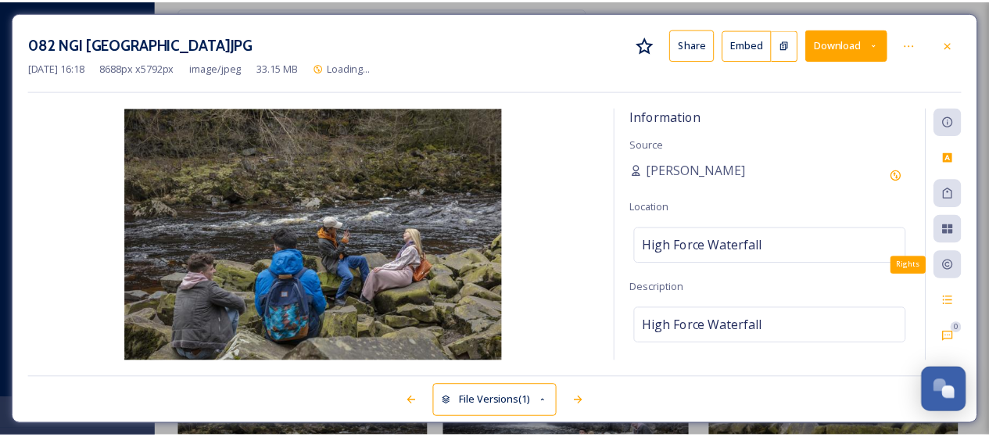
scroll to position [1171, 0]
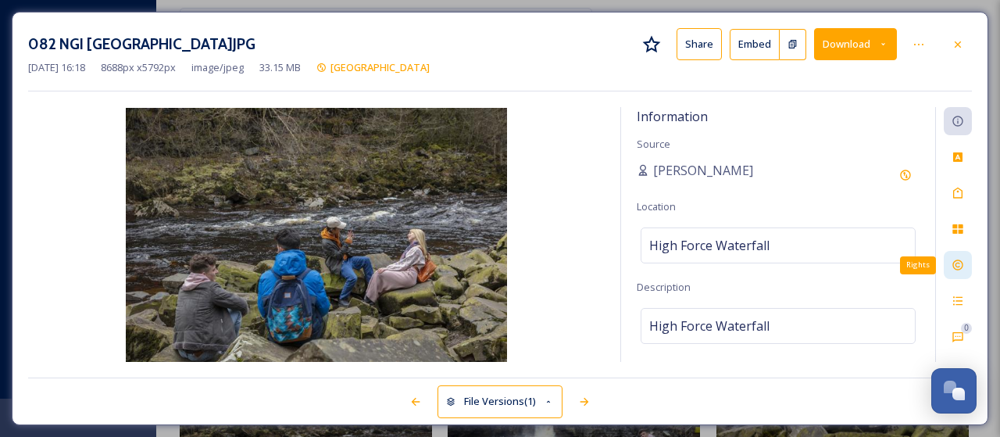
click at [960, 266] on icon at bounding box center [958, 265] width 10 height 10
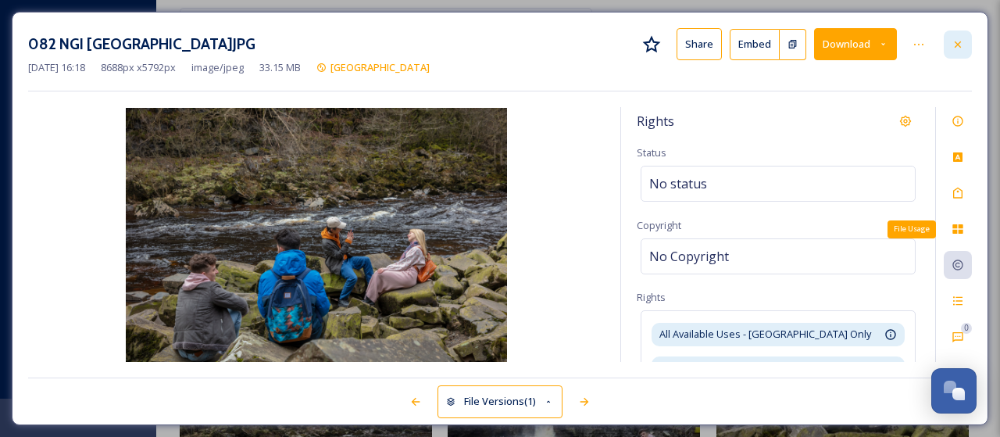
click at [968, 48] on div at bounding box center [958, 44] width 28 height 28
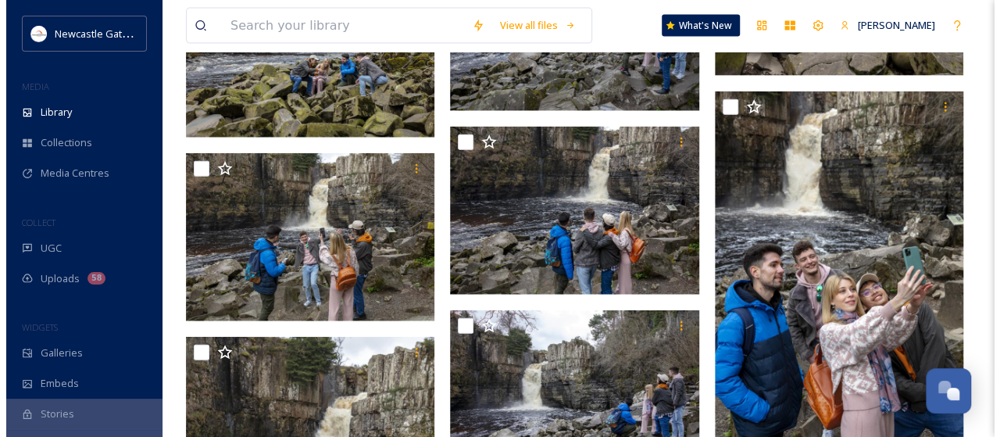
scroll to position [1874, 0]
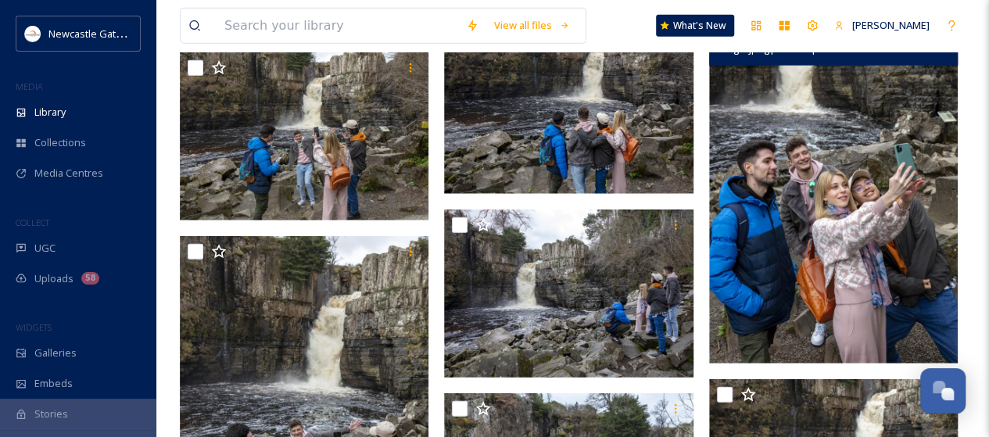
click at [856, 256] on img at bounding box center [833, 177] width 249 height 373
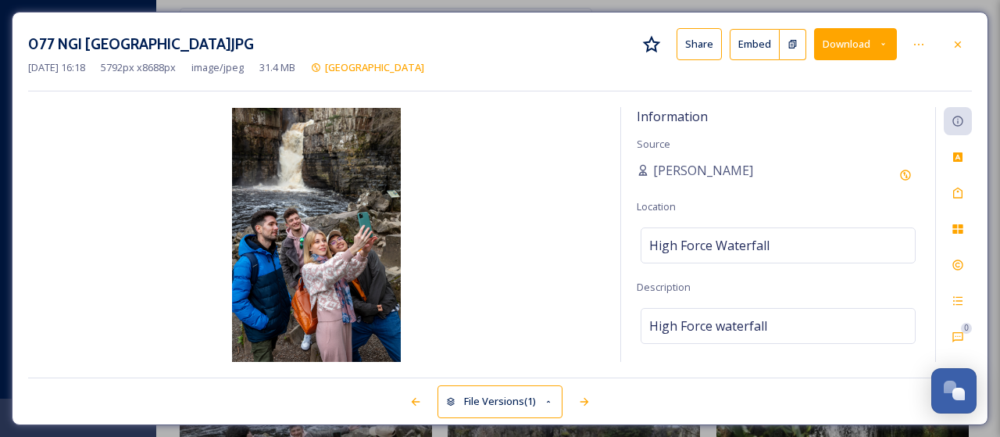
click at [868, 40] on button "Download" at bounding box center [855, 44] width 83 height 32
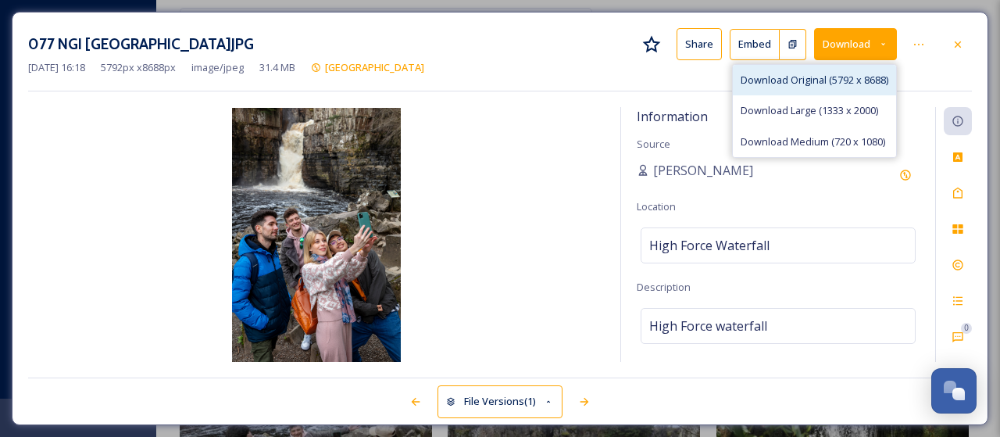
click at [813, 78] on span "Download Original (5792 x 8688)" at bounding box center [815, 80] width 148 height 15
